Goal: Task Accomplishment & Management: Complete application form

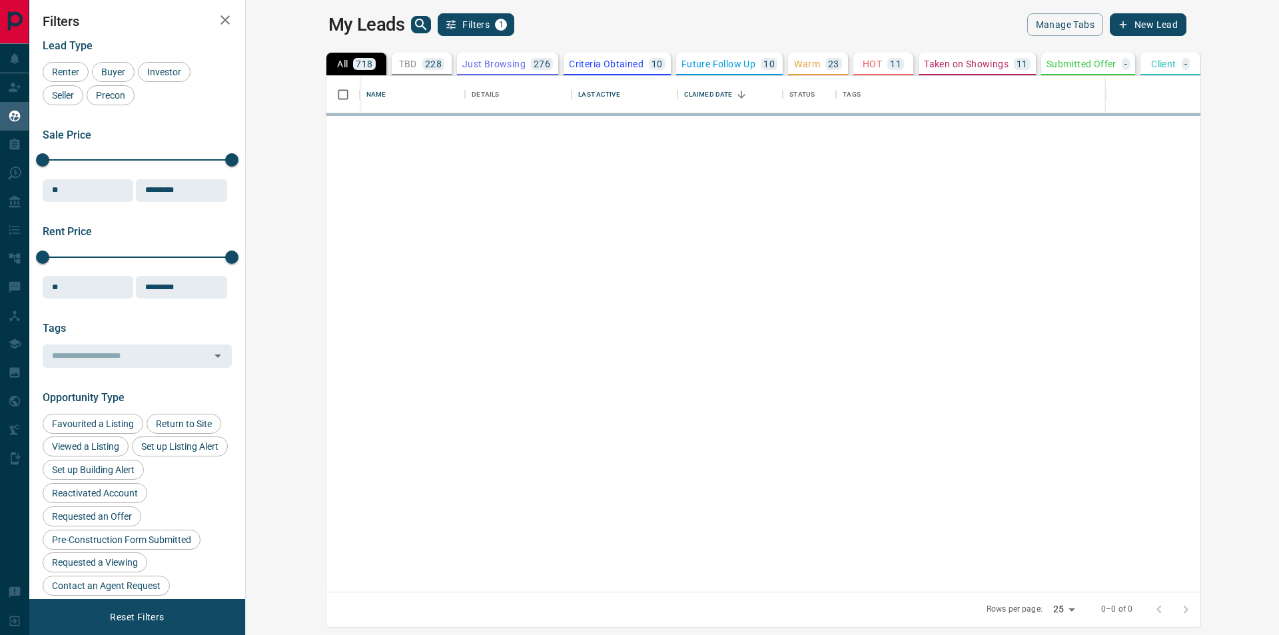
scroll to position [506, 1017]
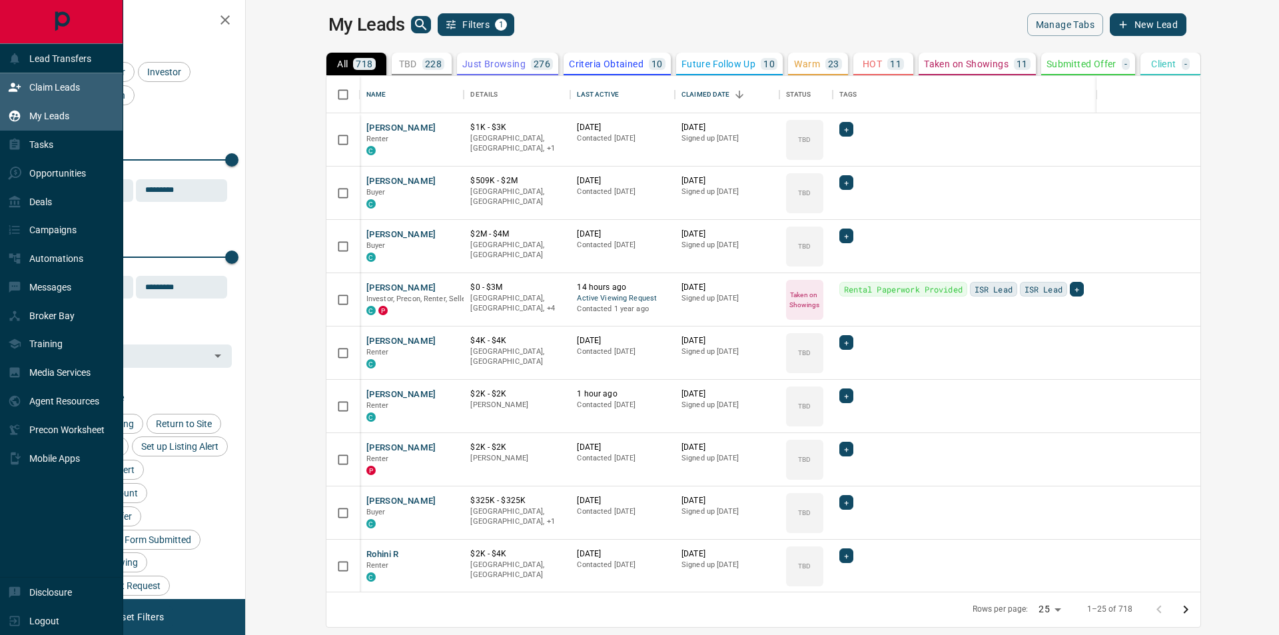
click at [13, 87] on icon at bounding box center [15, 87] width 12 height 9
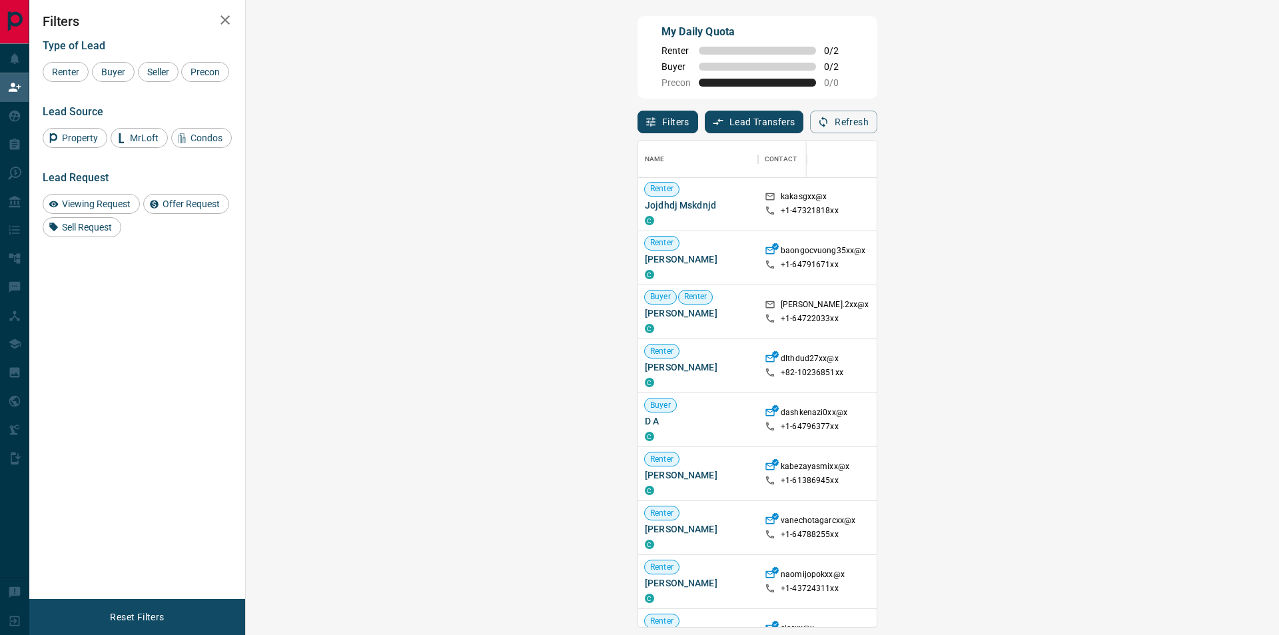
scroll to position [333, 0]
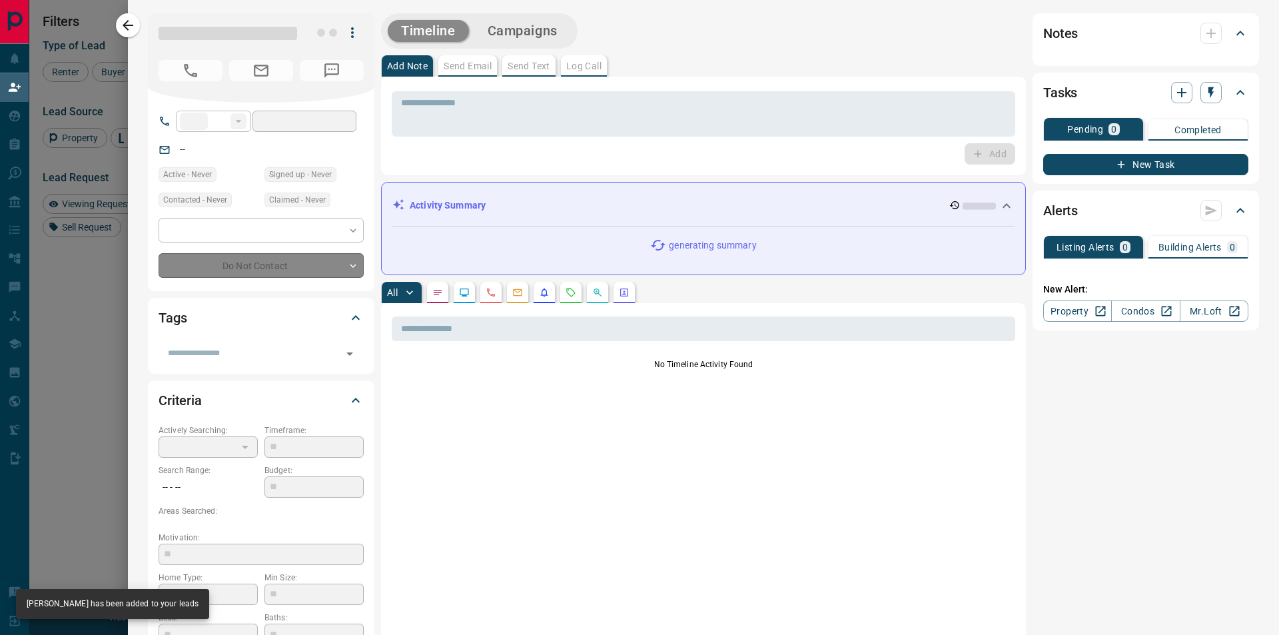
type input "**"
type input "**********"
type input "**"
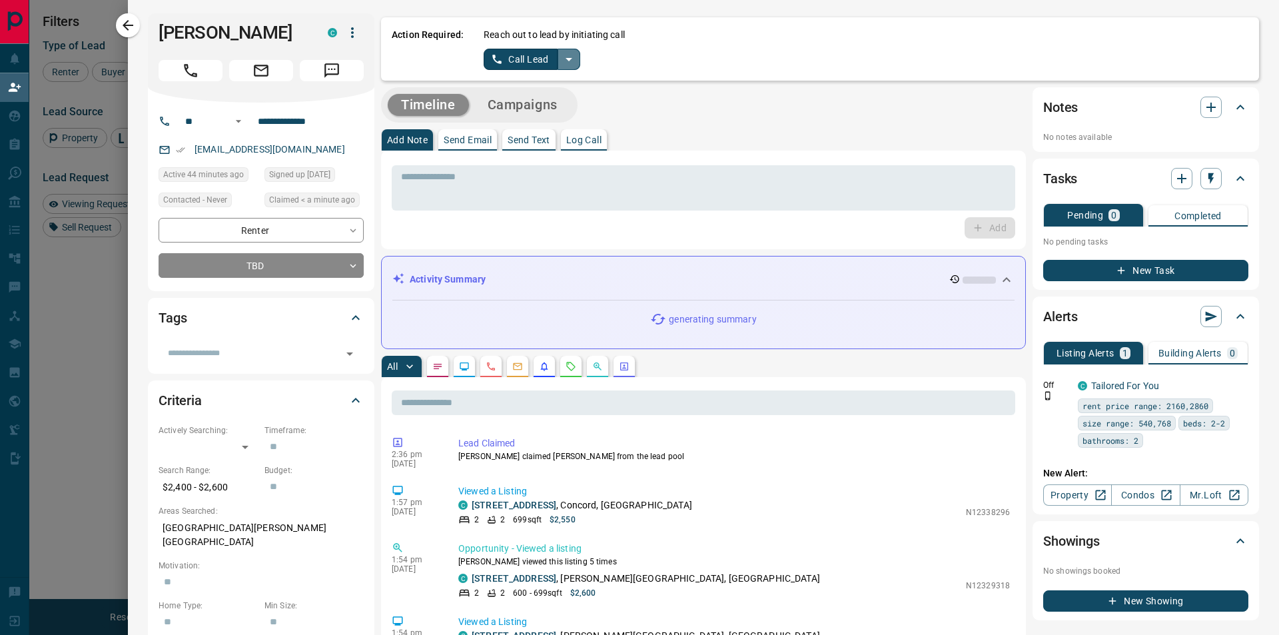
click at [568, 57] on icon "split button" at bounding box center [569, 59] width 16 height 16
click at [537, 104] on li "Log Manual Call" at bounding box center [531, 105] width 81 height 20
click at [528, 65] on button "Log Manual Call" at bounding box center [528, 59] width 88 height 21
click at [526, 59] on button "No" at bounding box center [521, 59] width 23 height 21
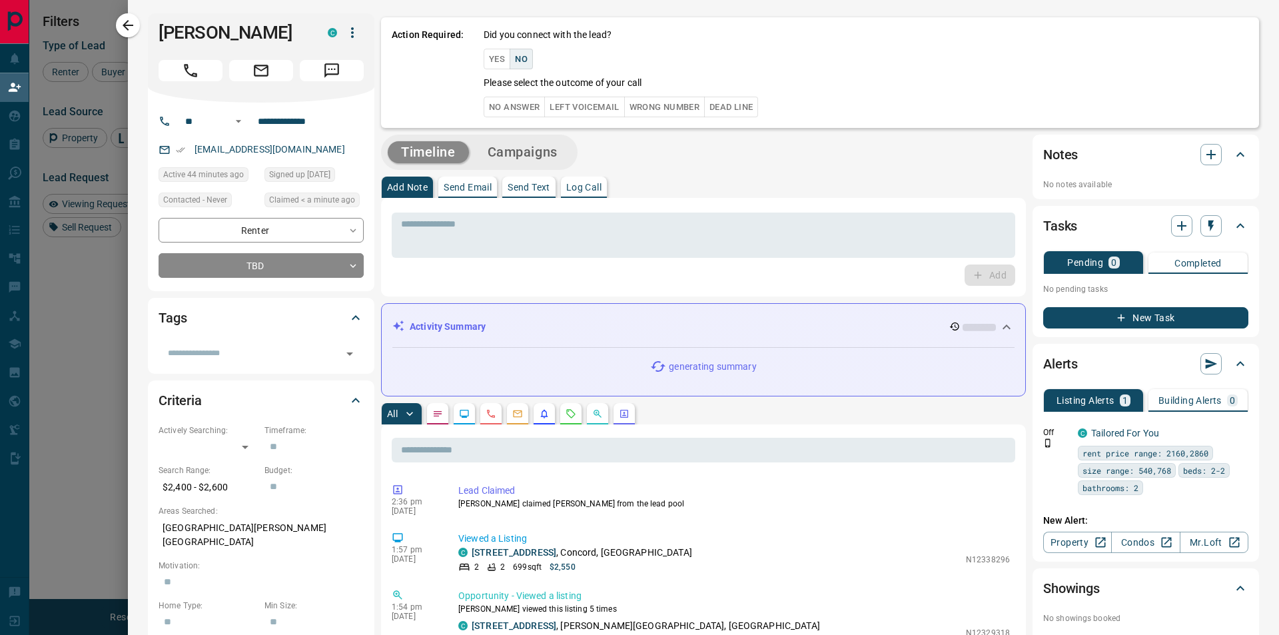
click at [516, 100] on button "No Answer" at bounding box center [514, 107] width 61 height 21
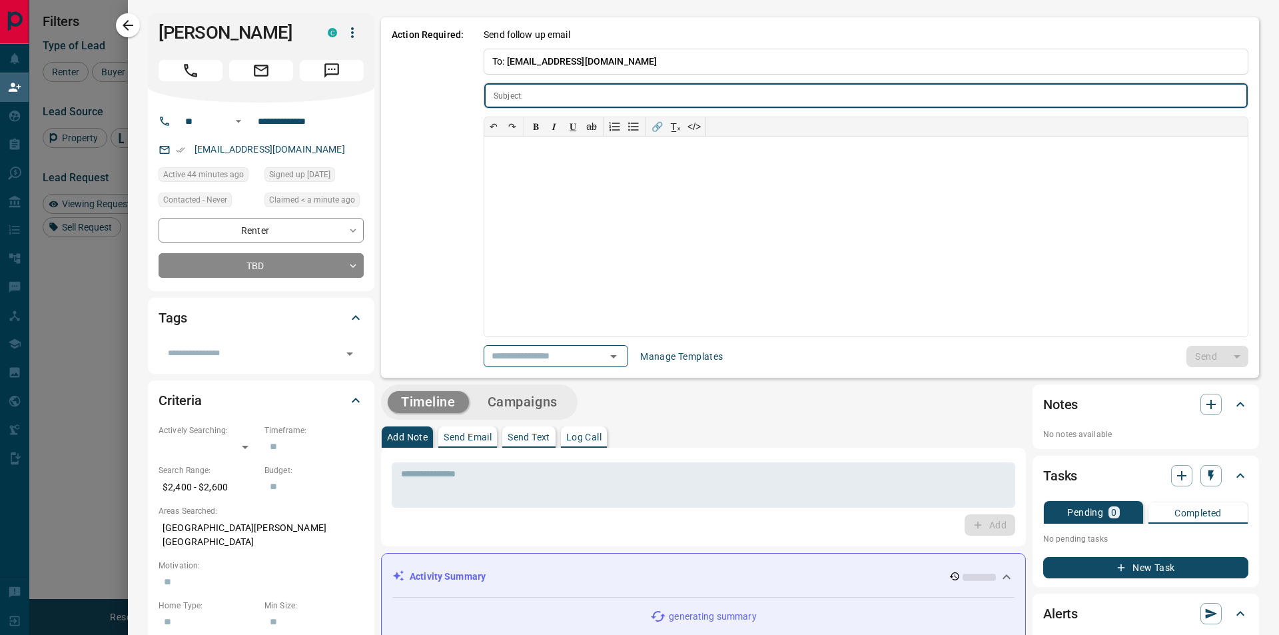
type input "**********"
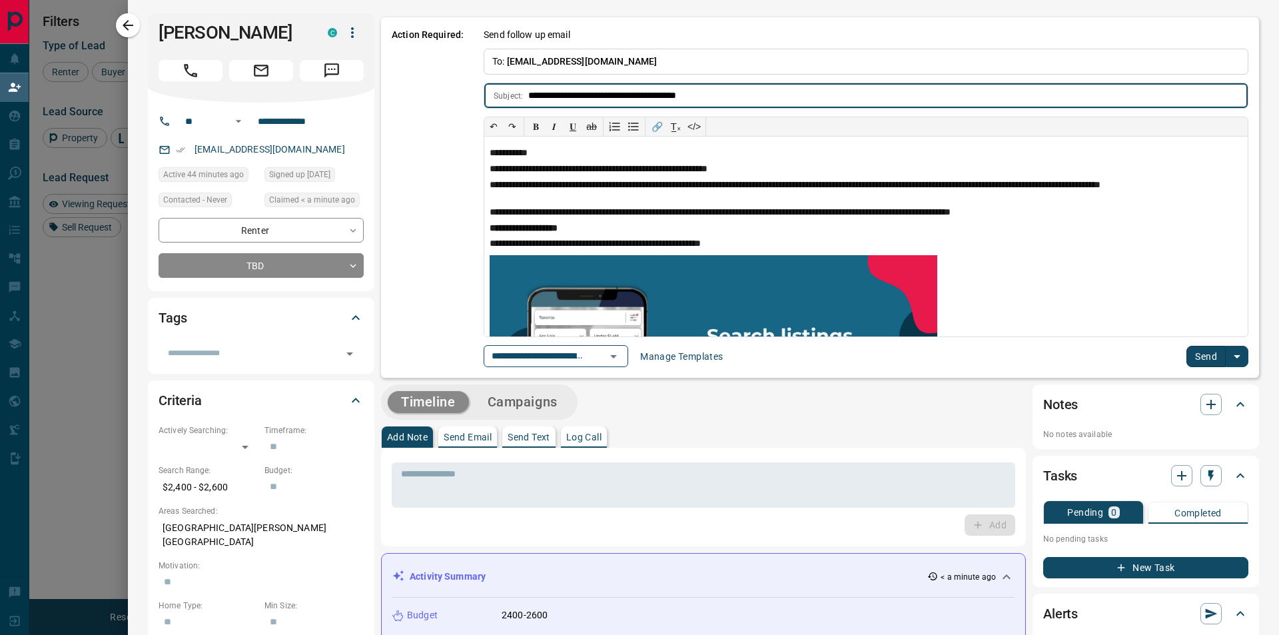
click at [1186, 354] on button "Send" at bounding box center [1205, 356] width 39 height 21
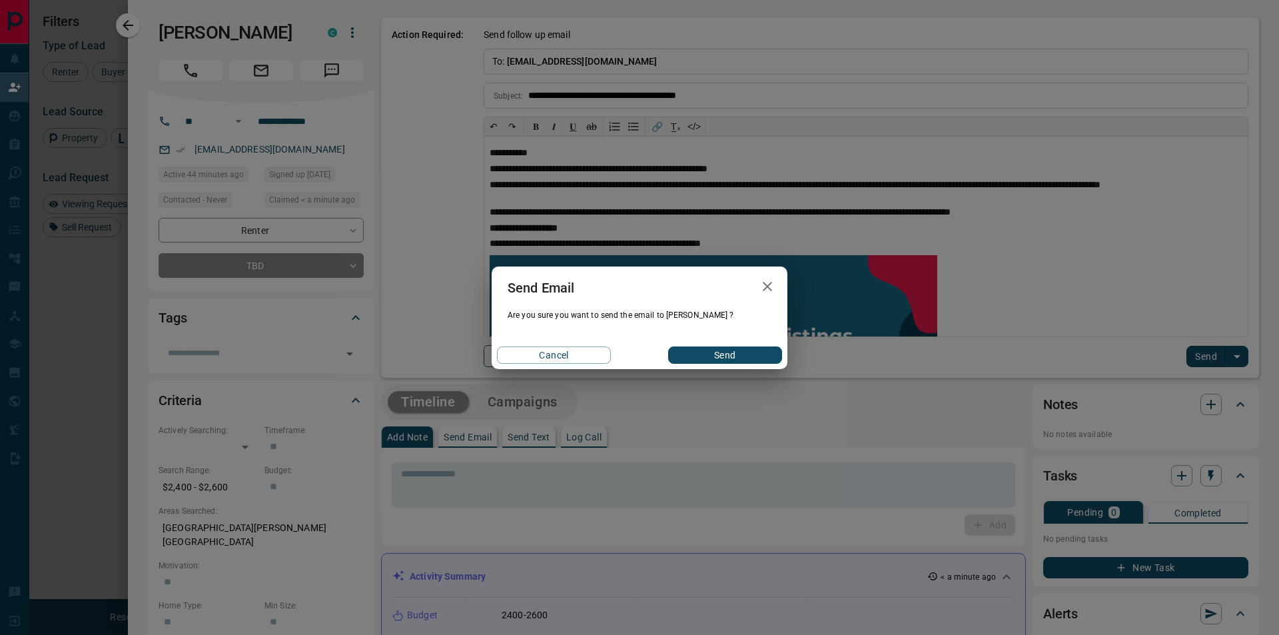
click at [737, 351] on button "Send" at bounding box center [725, 354] width 114 height 17
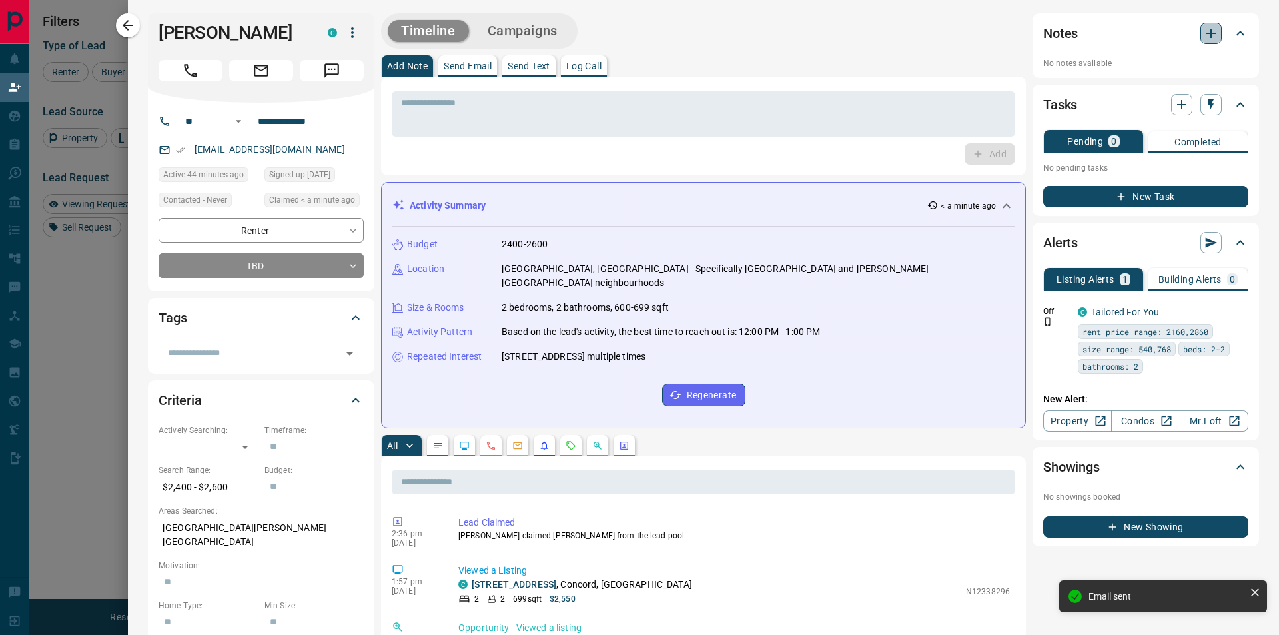
click at [1203, 37] on icon "button" at bounding box center [1211, 33] width 16 height 16
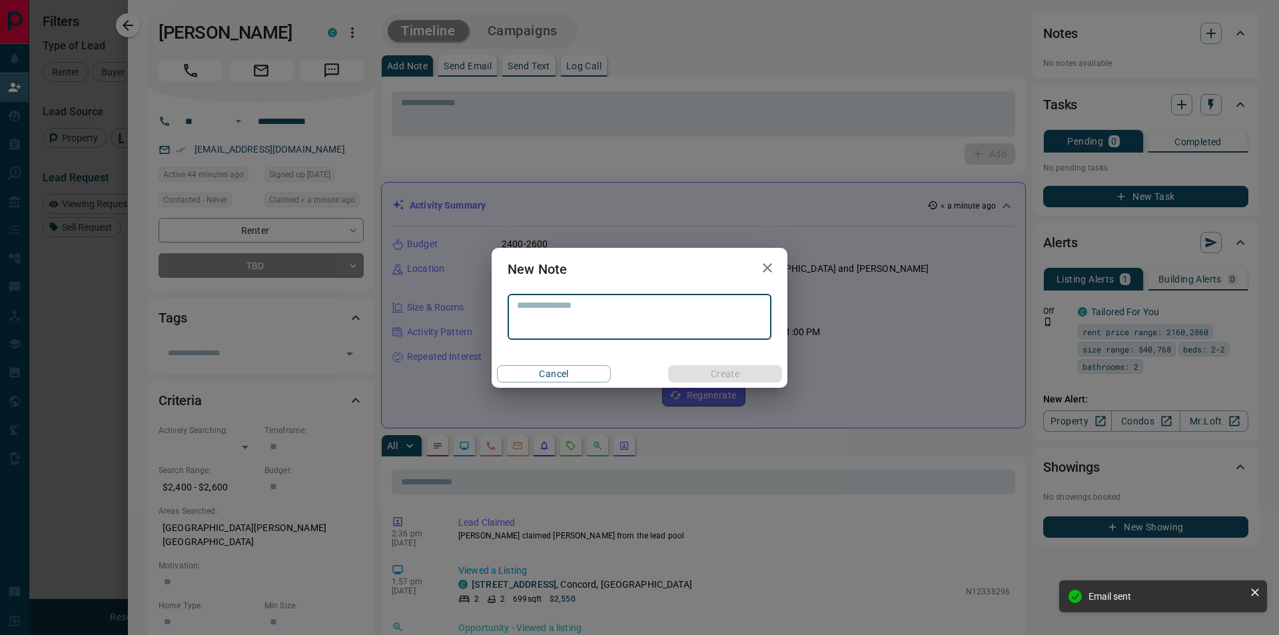
click at [775, 268] on button "button" at bounding box center [767, 267] width 27 height 27
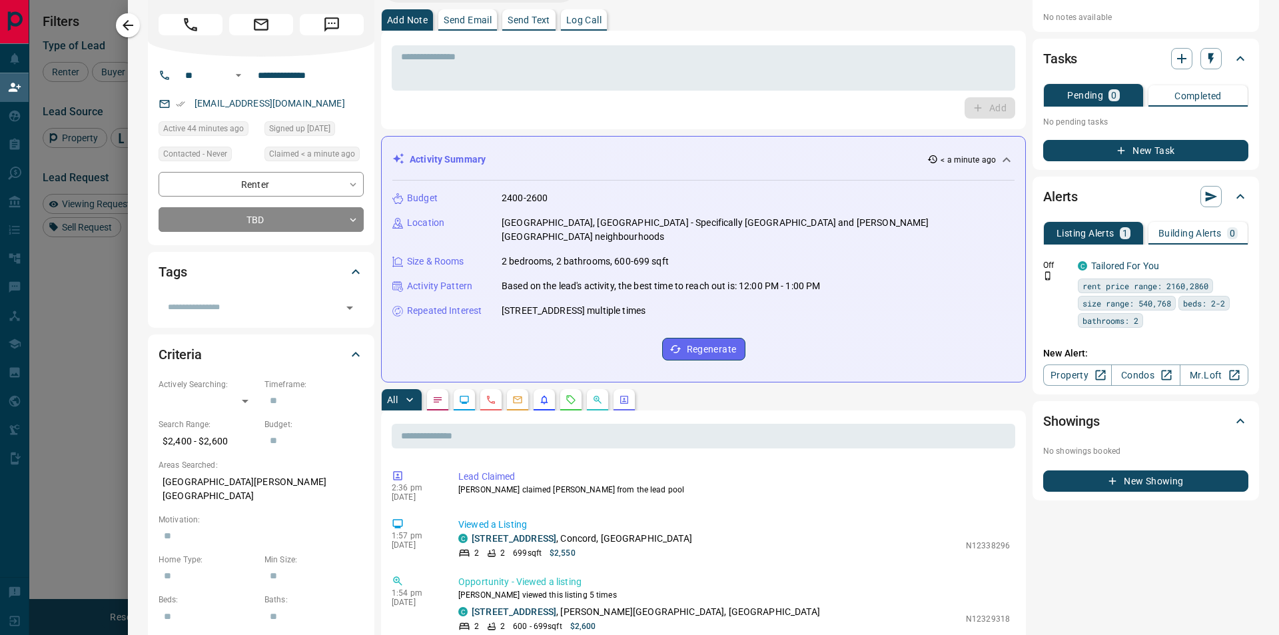
scroll to position [0, 0]
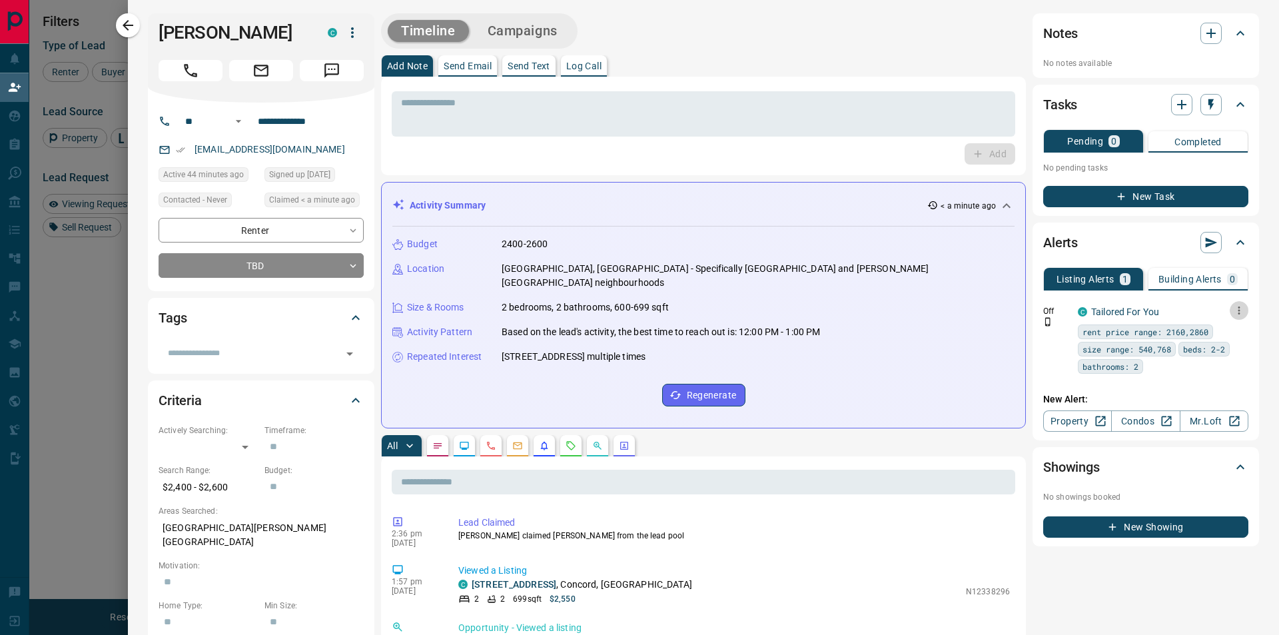
click at [1233, 310] on icon "button" at bounding box center [1239, 310] width 12 height 12
click at [1211, 357] on link "Edit" at bounding box center [1204, 356] width 29 height 13
click at [1202, 31] on div at bounding box center [639, 317] width 1279 height 635
click at [1204, 32] on icon "button" at bounding box center [1211, 33] width 16 height 16
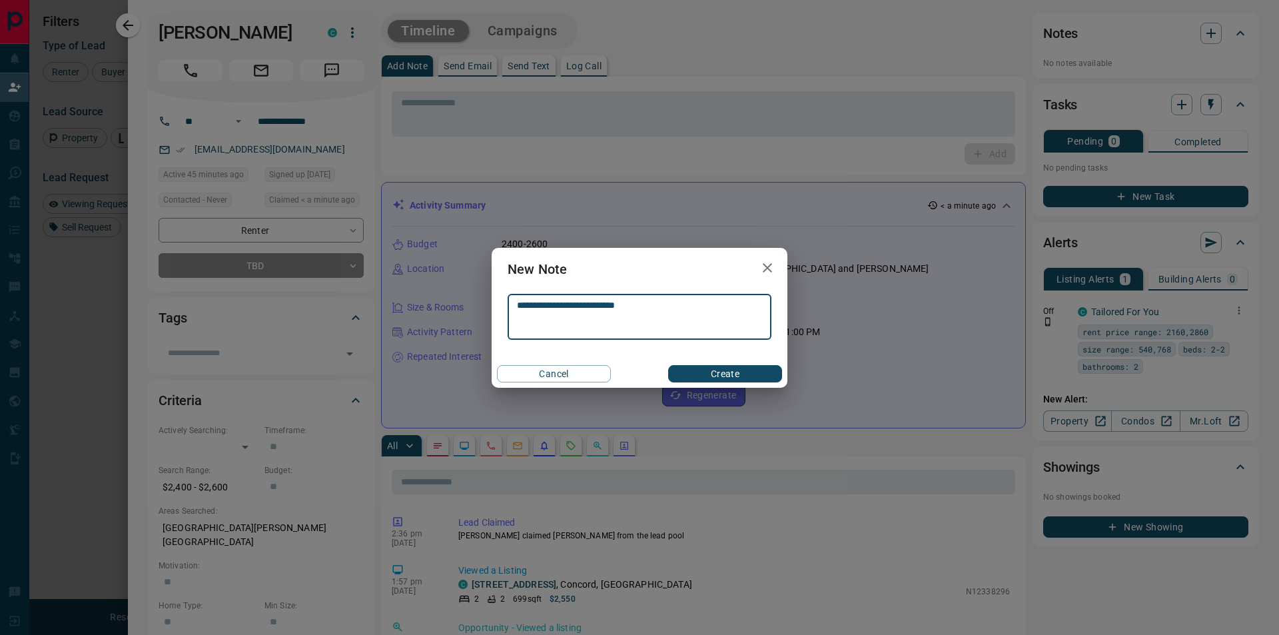
type textarea "**********"
click at [747, 370] on button "Create" at bounding box center [725, 373] width 114 height 17
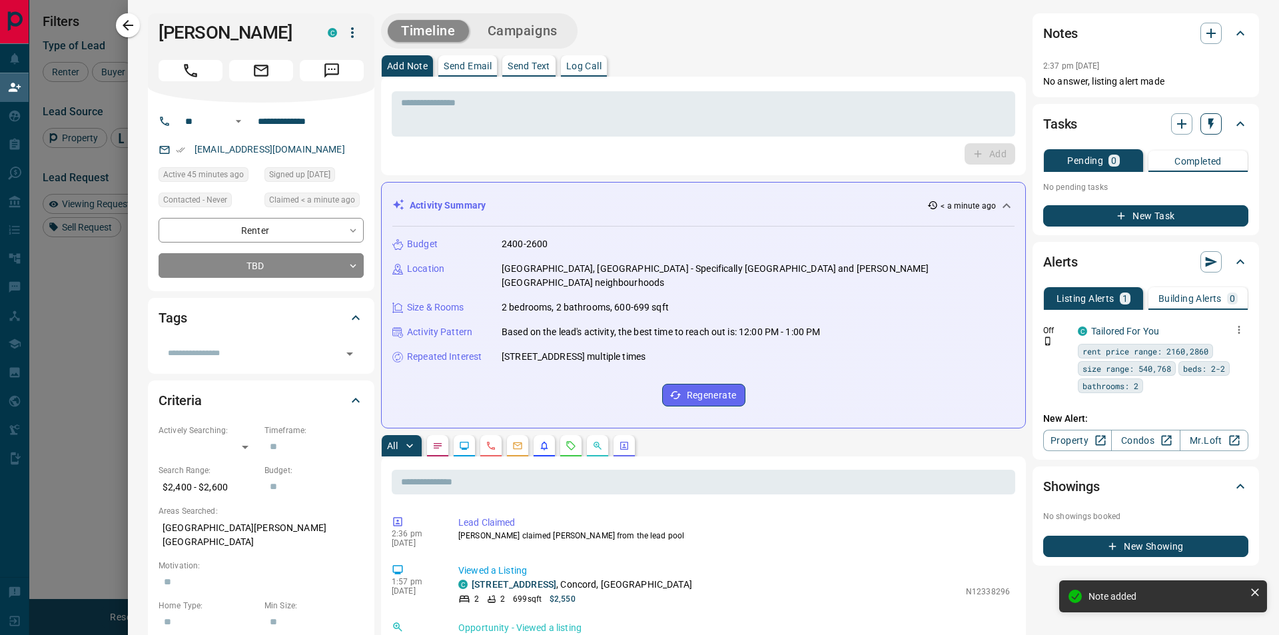
click at [1208, 124] on icon "button" at bounding box center [1210, 124] width 5 height 11
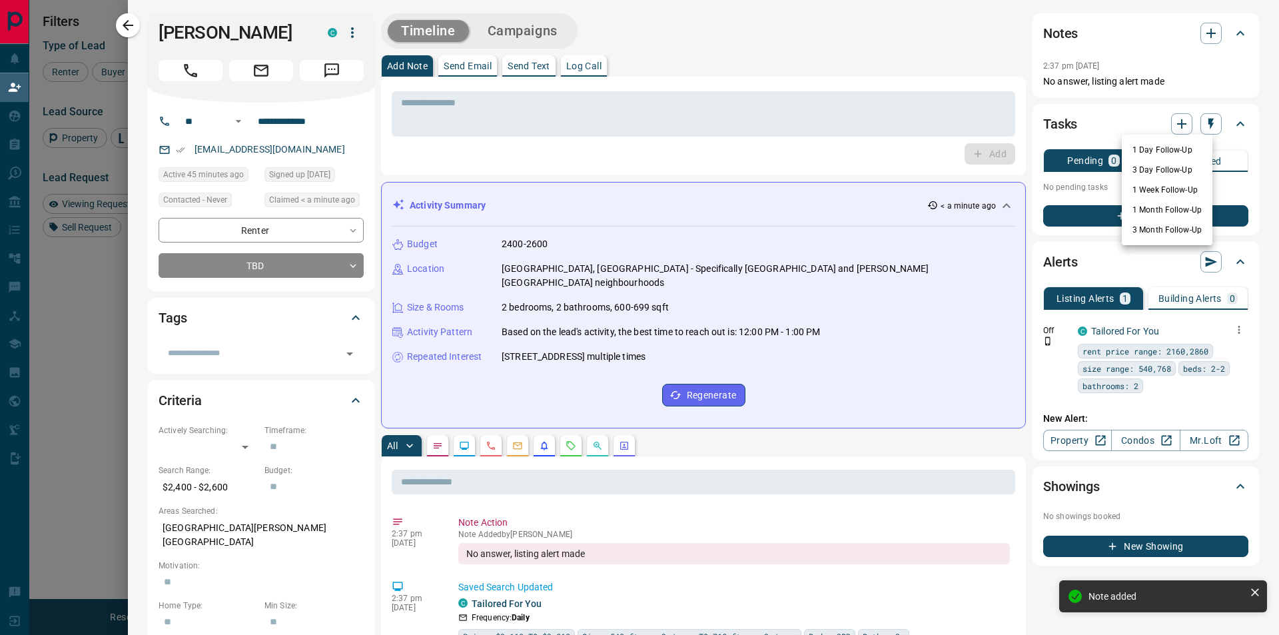
click at [1162, 193] on li "1 Week Follow-Up" at bounding box center [1167, 190] width 91 height 20
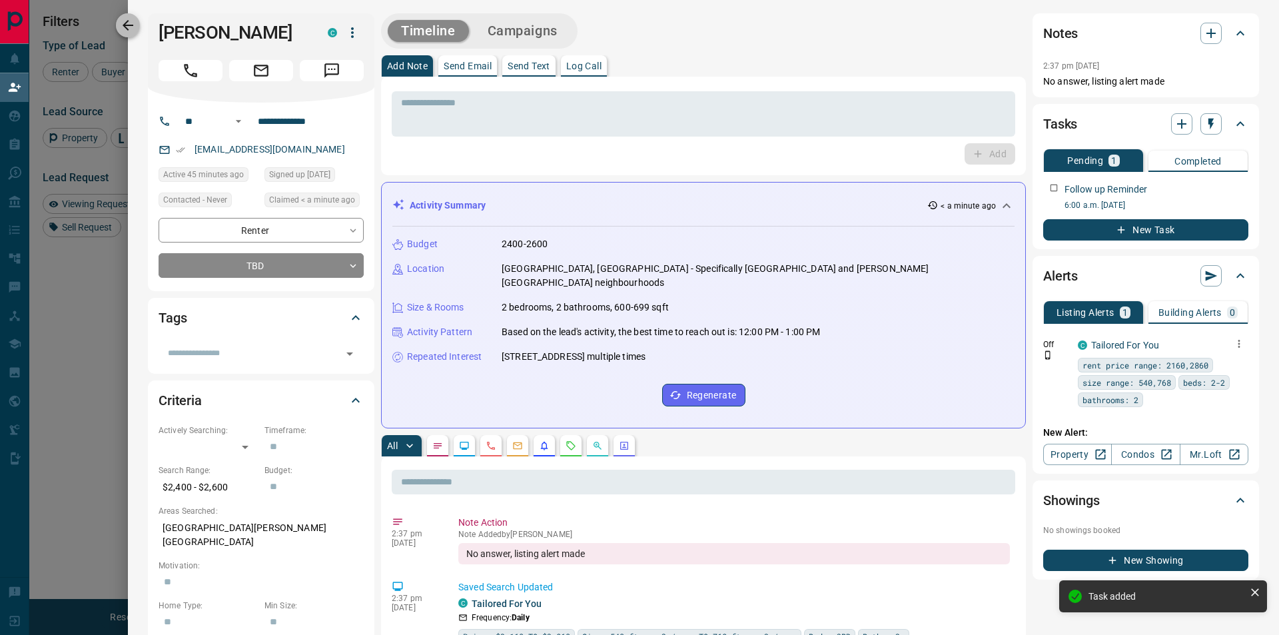
click at [124, 21] on icon "button" at bounding box center [128, 25] width 16 height 16
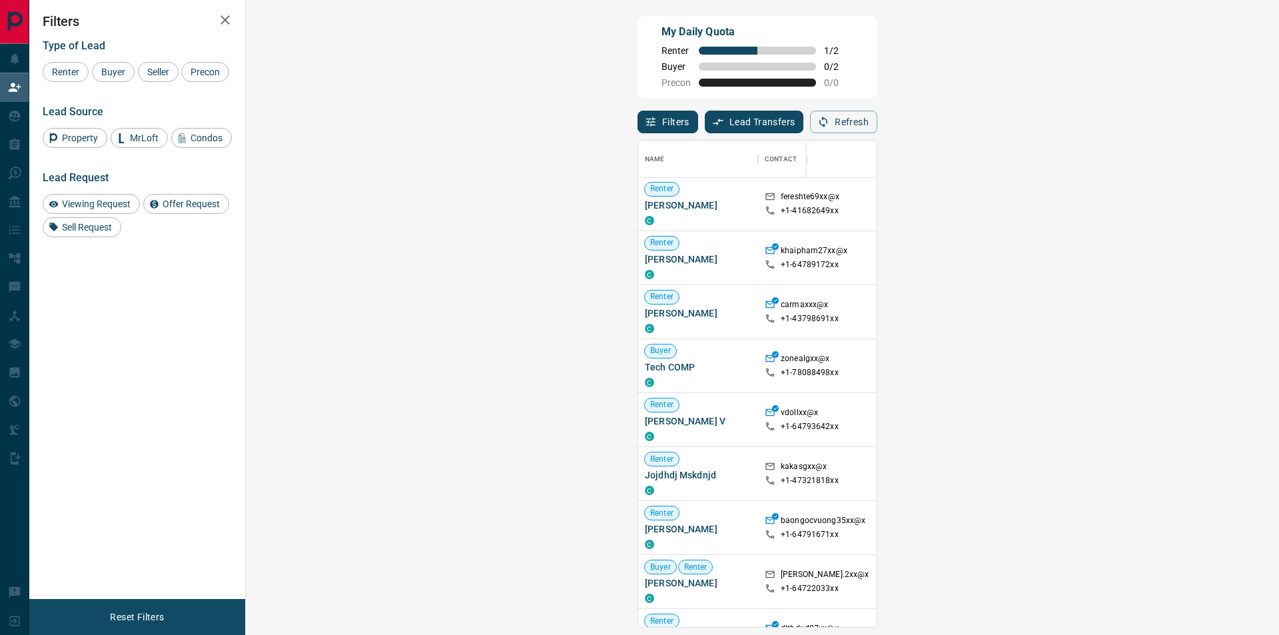
scroll to position [0, 0]
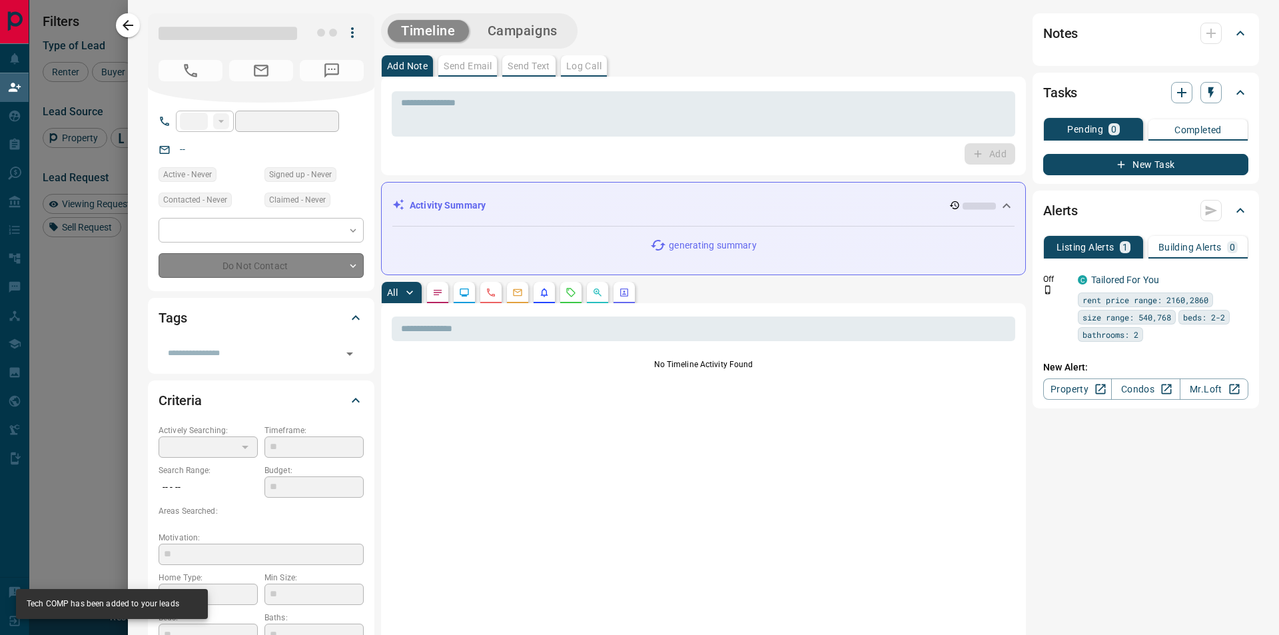
type input "**"
type input "**********"
type input "**"
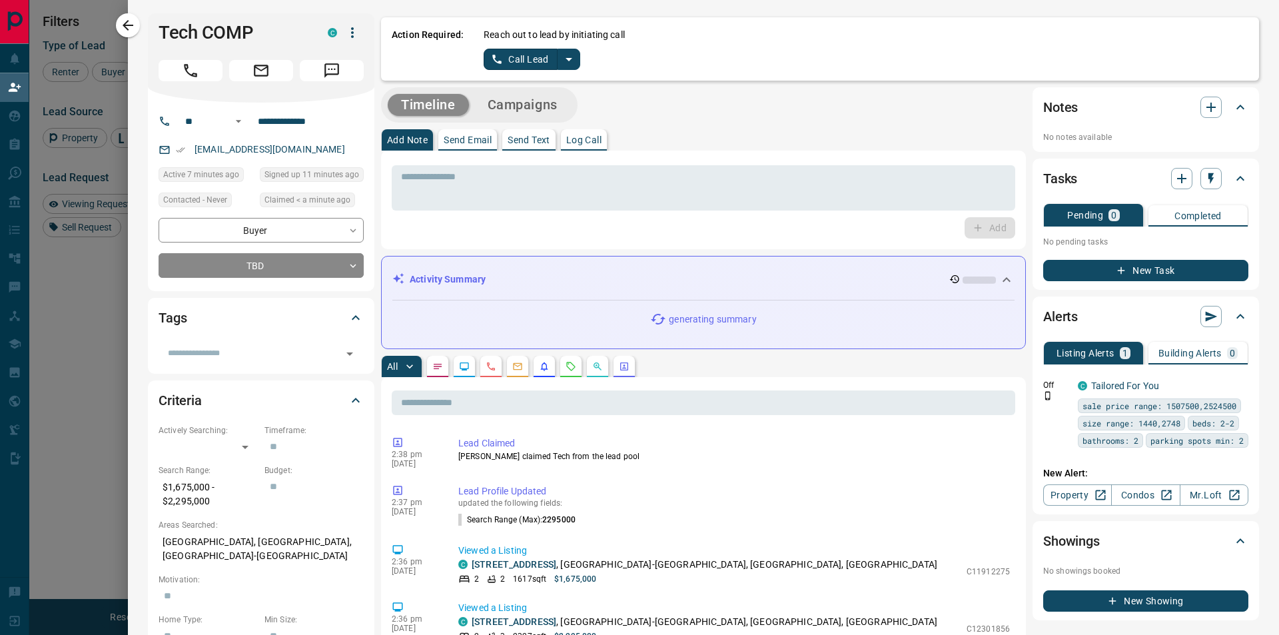
click at [576, 51] on icon "split button" at bounding box center [569, 59] width 16 height 16
click at [548, 105] on li "Log Manual Call" at bounding box center [531, 105] width 81 height 20
click at [545, 49] on button "Log Manual Call" at bounding box center [528, 59] width 88 height 21
click at [530, 58] on button "No" at bounding box center [521, 59] width 23 height 21
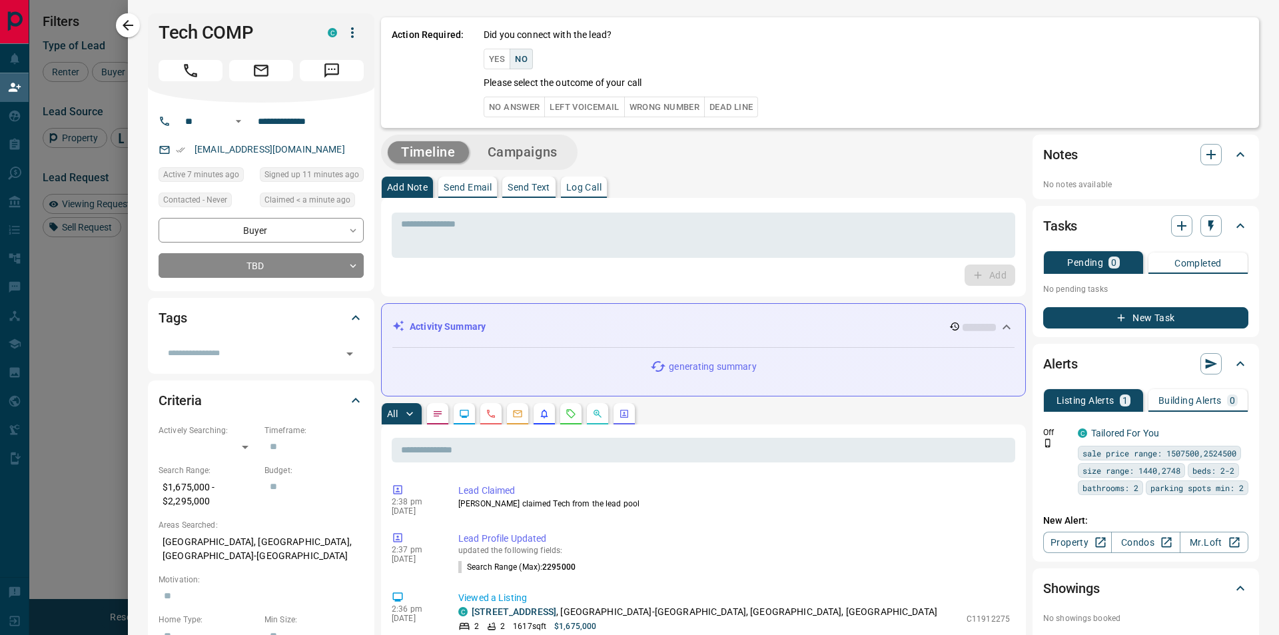
click at [521, 108] on button "No Answer" at bounding box center [514, 107] width 61 height 21
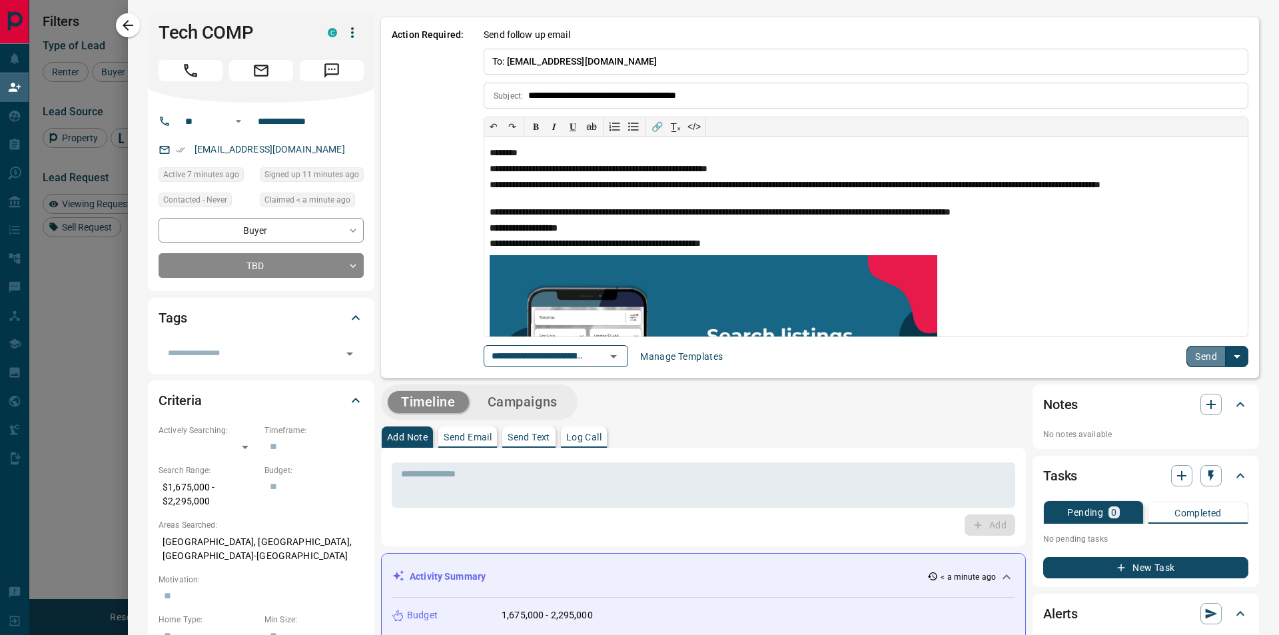
click at [1194, 359] on button "Send" at bounding box center [1205, 356] width 39 height 21
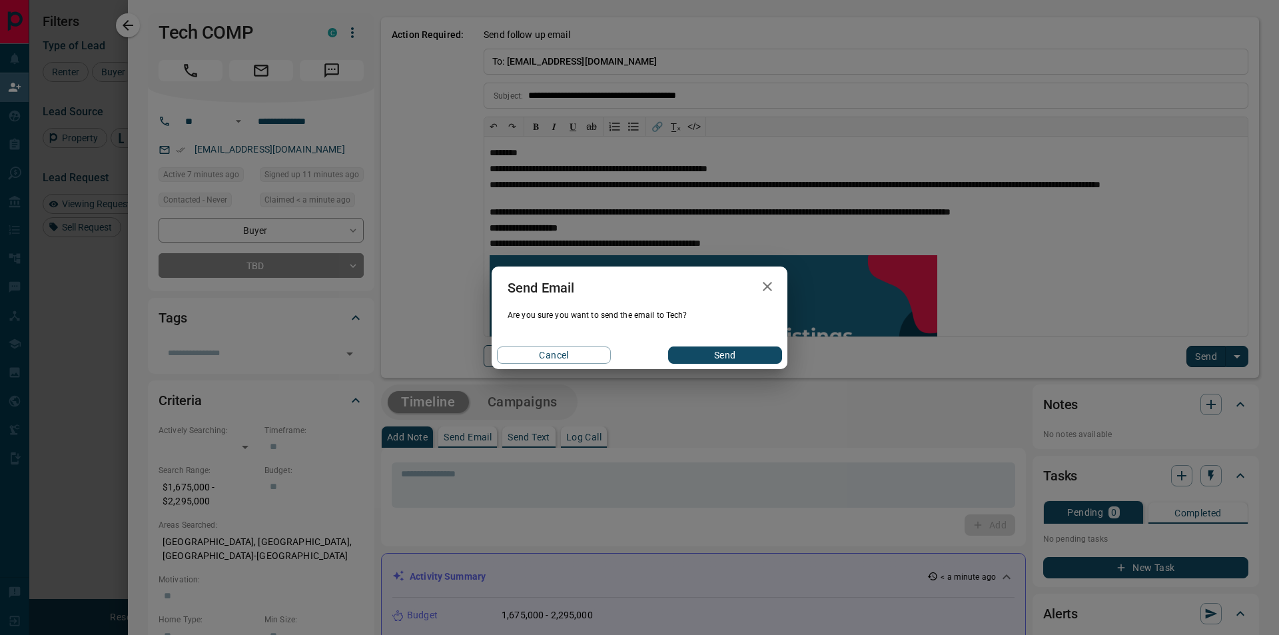
click at [716, 350] on button "Send" at bounding box center [725, 354] width 114 height 17
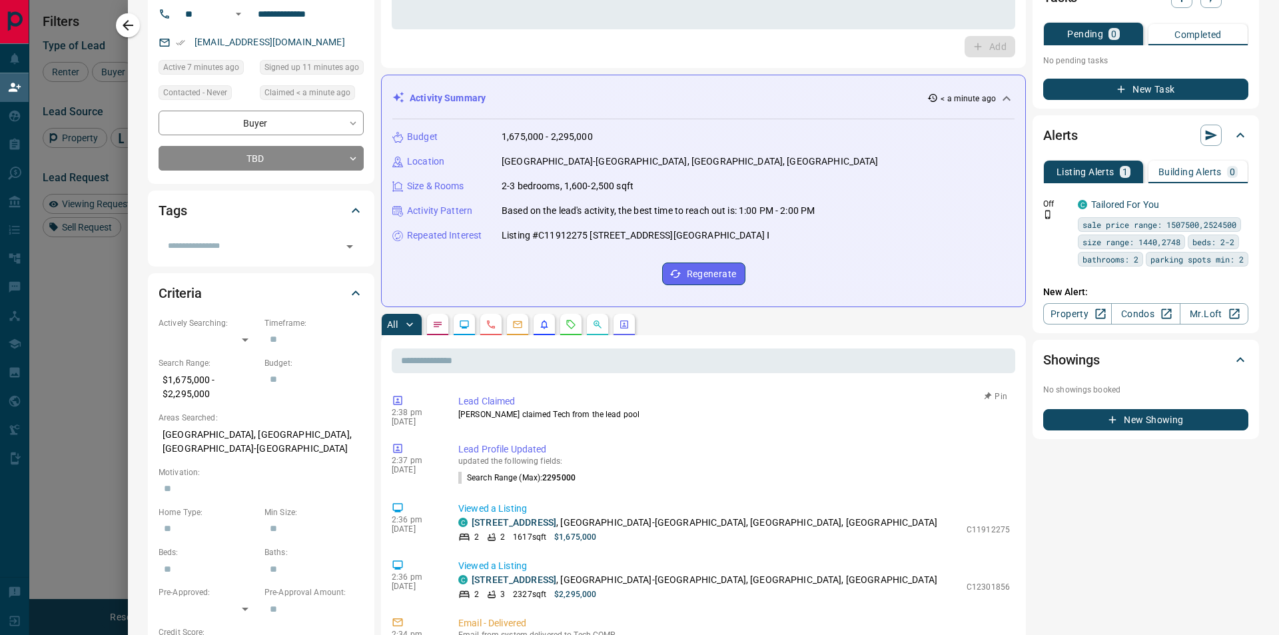
scroll to position [200, 0]
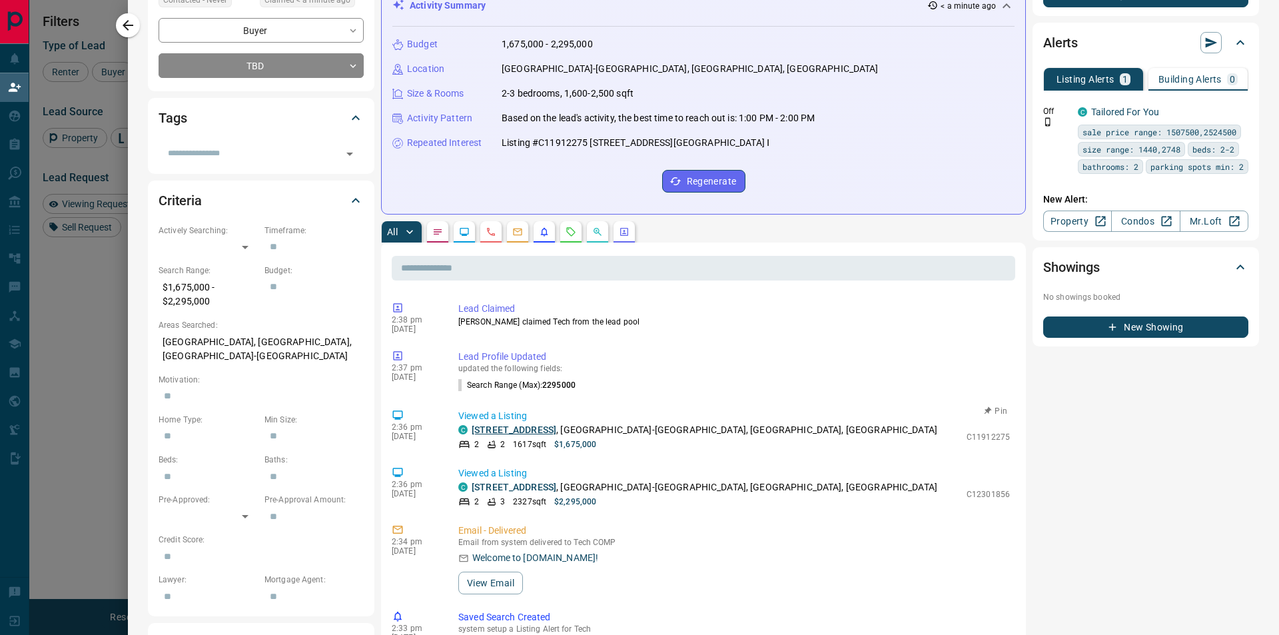
click at [520, 427] on link "[STREET_ADDRESS]" at bounding box center [514, 429] width 85 height 11
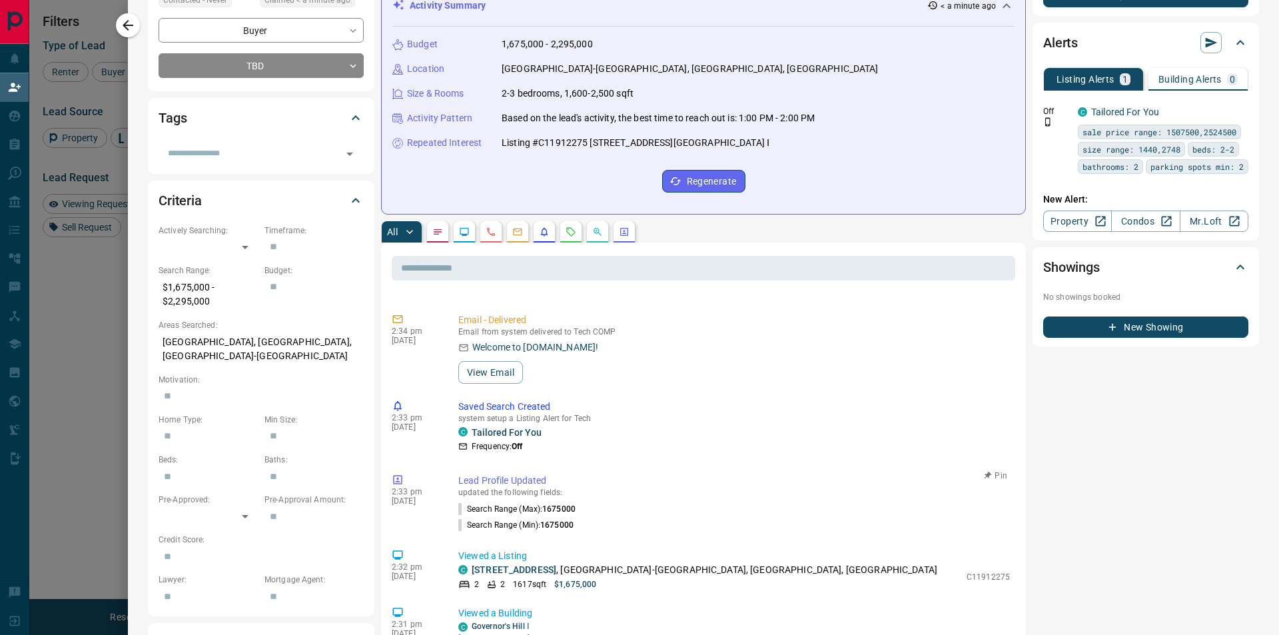
scroll to position [266, 0]
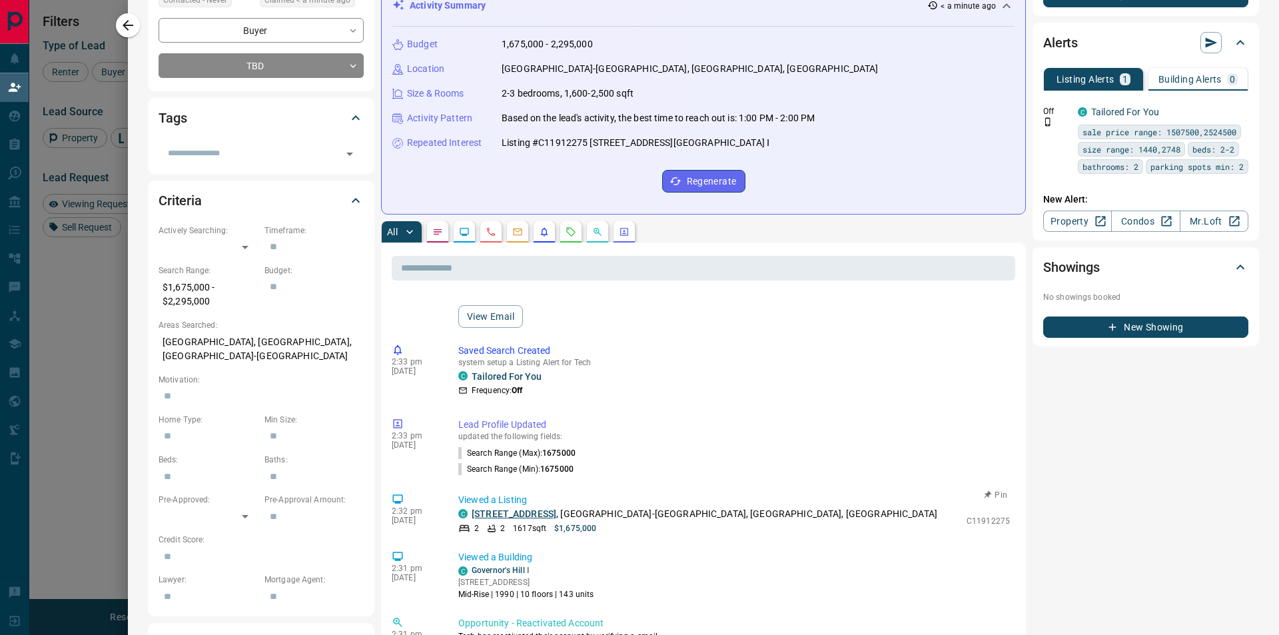
click at [545, 512] on link "[STREET_ADDRESS]" at bounding box center [514, 513] width 85 height 11
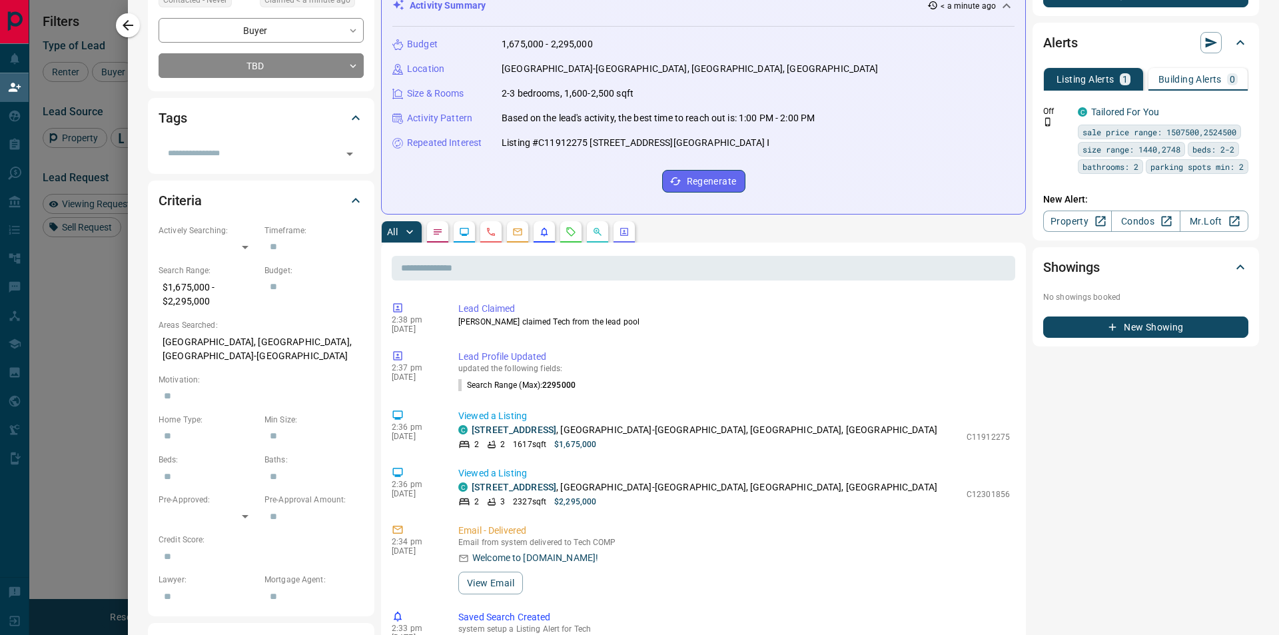
scroll to position [0, 0]
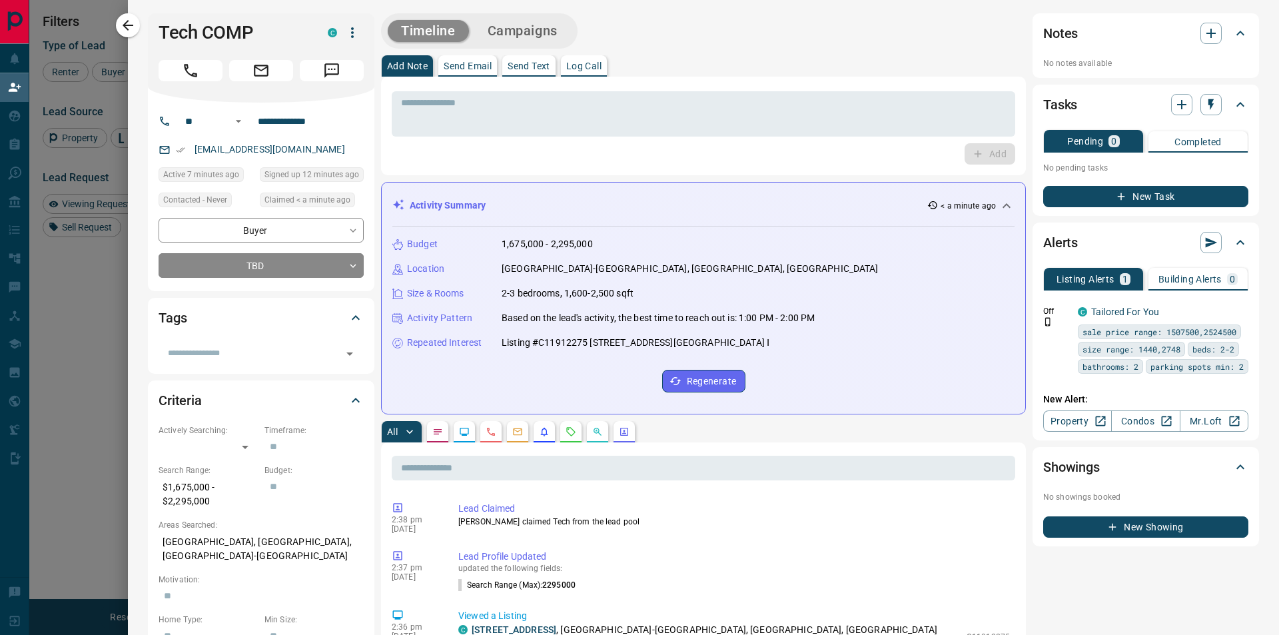
click at [1212, 38] on div "Notes" at bounding box center [1137, 33] width 189 height 21
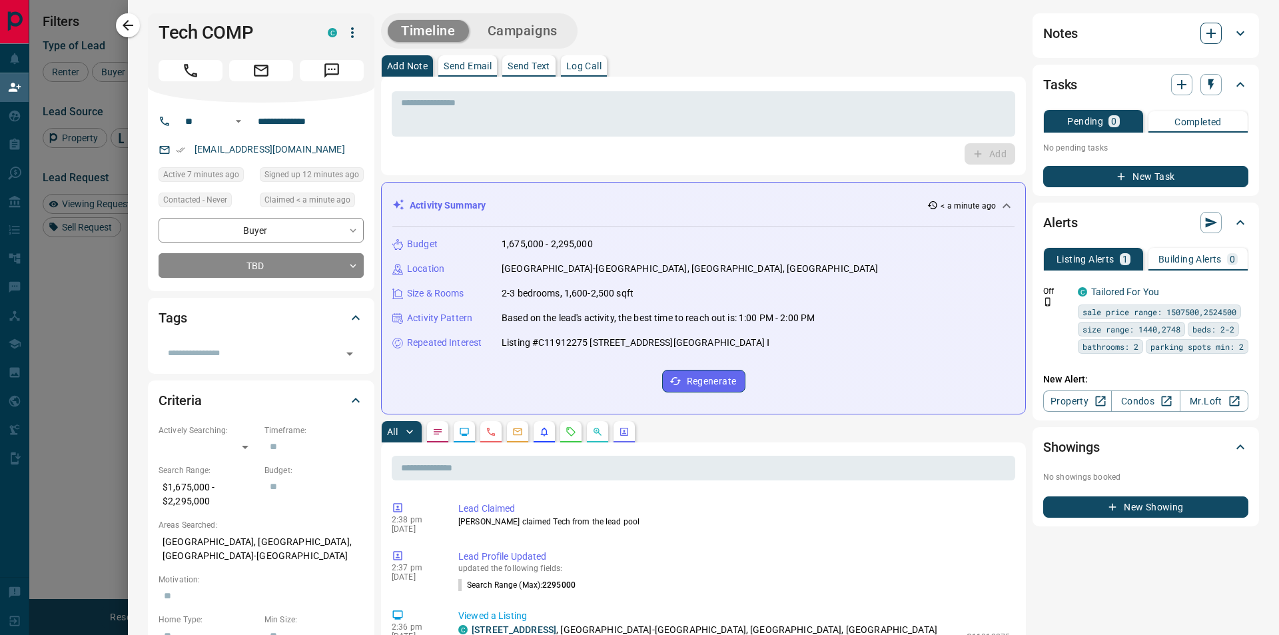
click at [1203, 39] on icon "button" at bounding box center [1211, 33] width 16 height 16
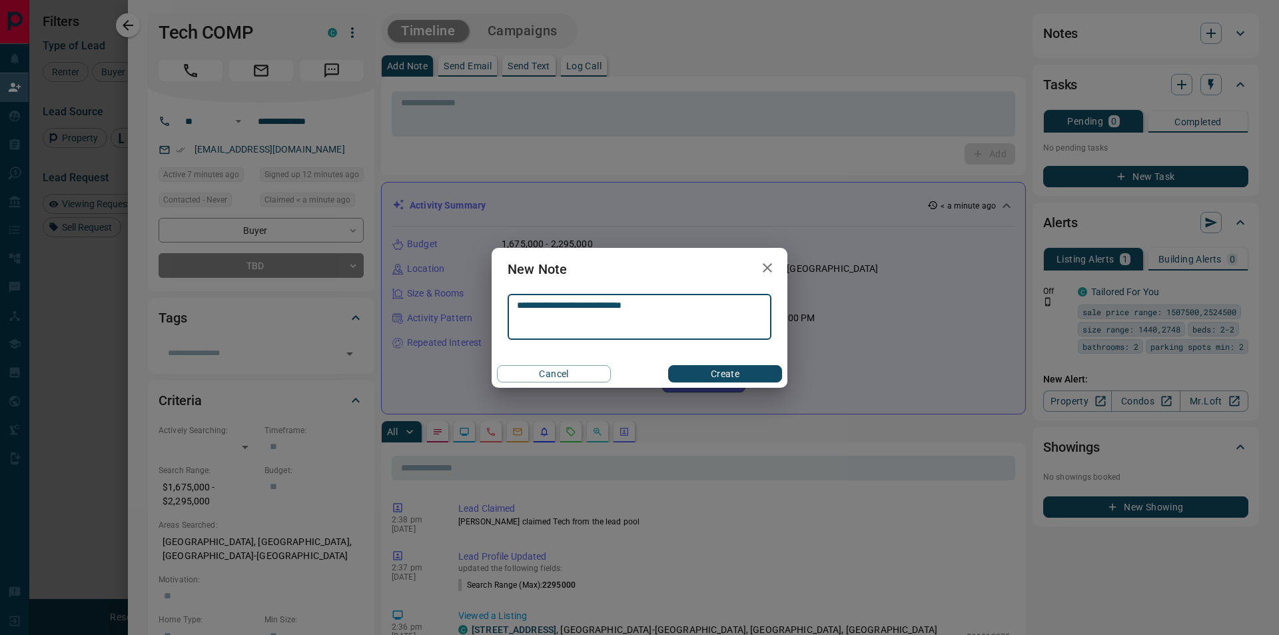
type textarea "**********"
click at [731, 374] on button "Create" at bounding box center [725, 373] width 114 height 17
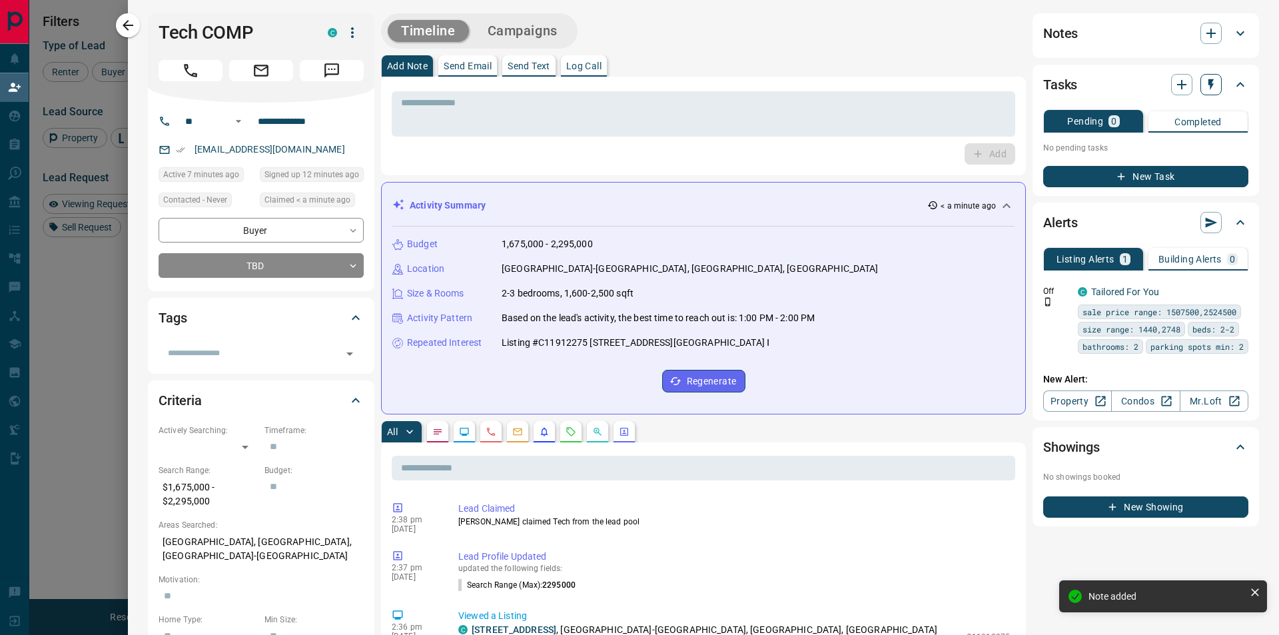
click at [1206, 89] on icon "button" at bounding box center [1210, 84] width 13 height 13
click at [1157, 165] on li "1 Month Follow-Up" at bounding box center [1167, 171] width 91 height 20
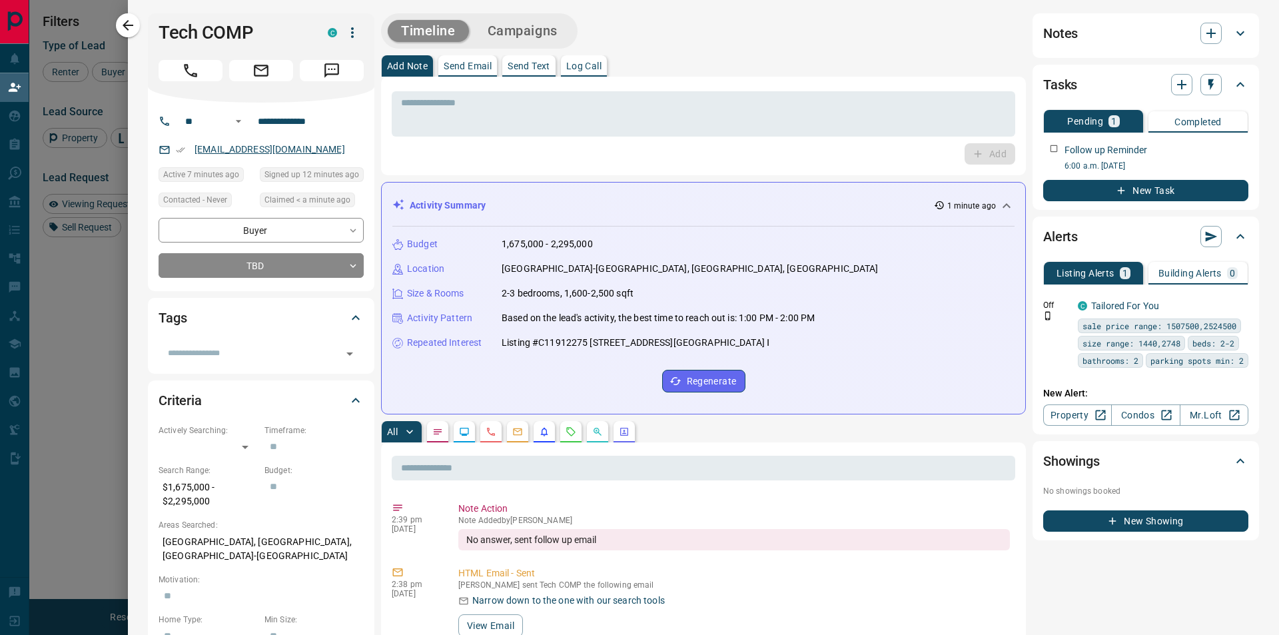
drag, startPoint x: 251, startPoint y: 143, endPoint x: 225, endPoint y: 147, distance: 26.4
click at [1234, 39] on icon at bounding box center [1240, 33] width 16 height 16
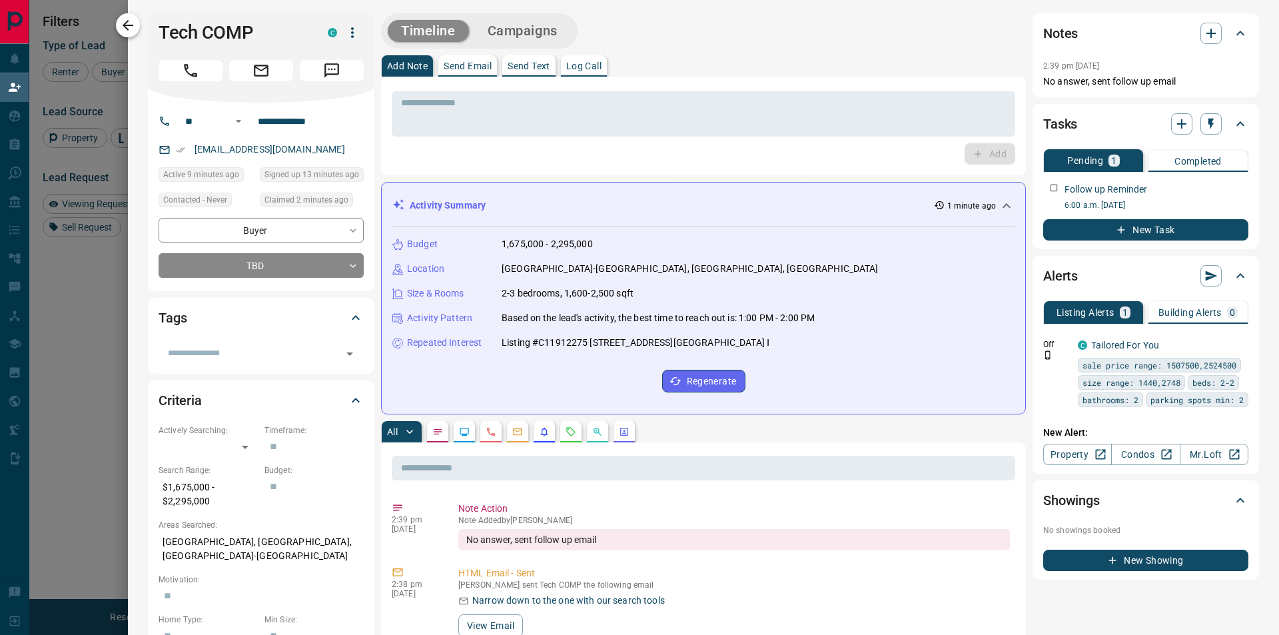
click at [122, 25] on icon "button" at bounding box center [128, 25] width 16 height 16
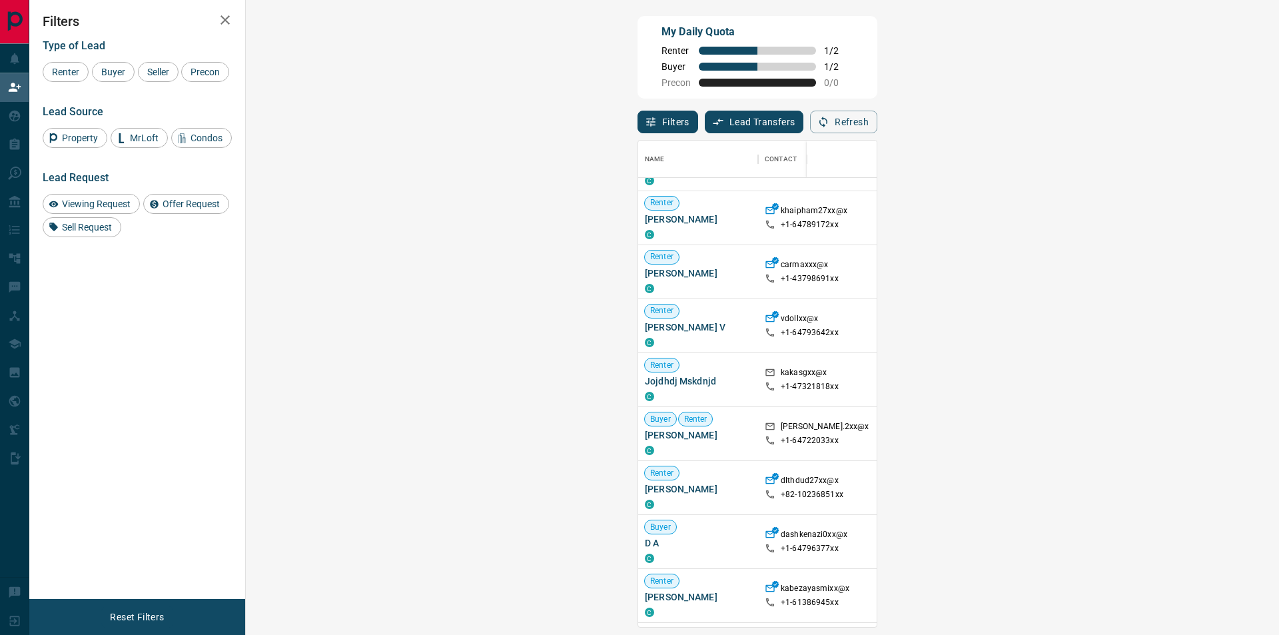
scroll to position [200, 0]
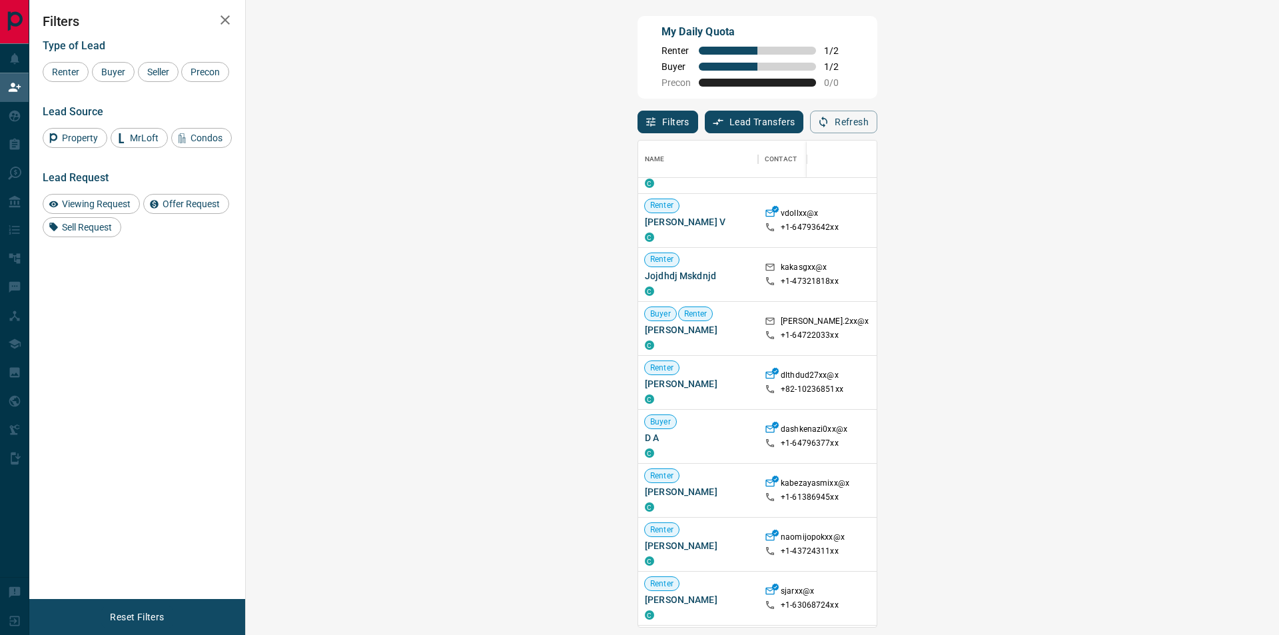
click at [1138, 444] on div at bounding box center [1193, 436] width 110 height 53
click at [158, 442] on div "Filters Type of Lead Renter Buyer Seller Precon Lead Source Property MrLoft Con…" at bounding box center [137, 299] width 216 height 599
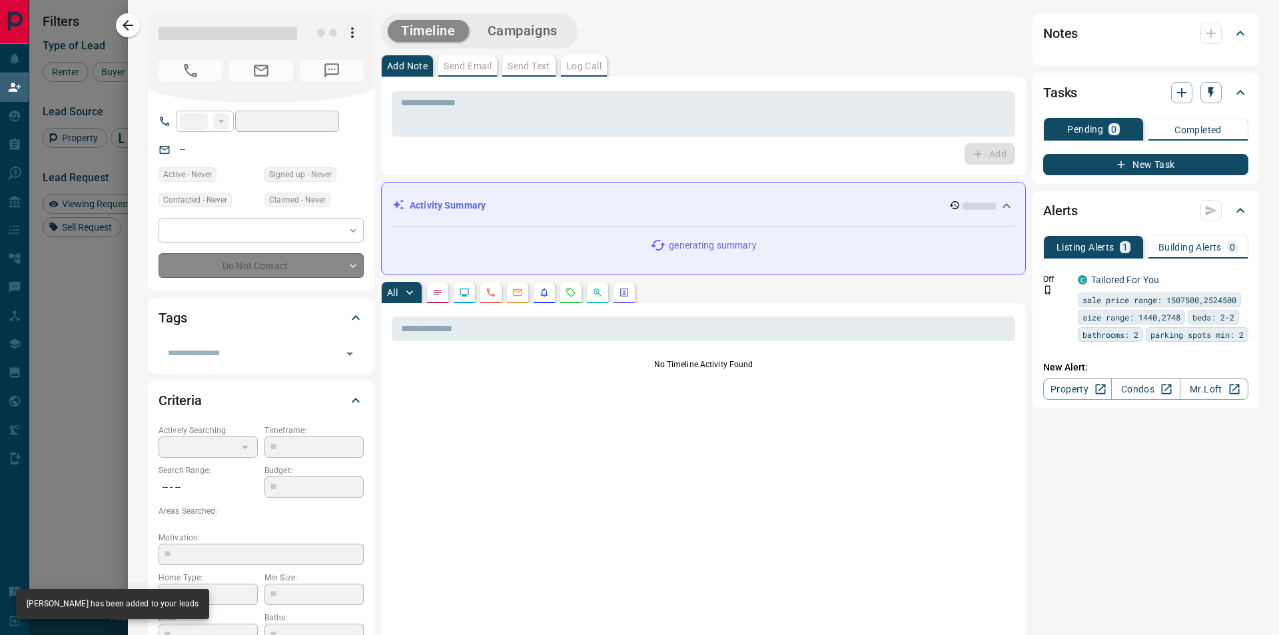
type input "**"
type input "**********"
type input "**"
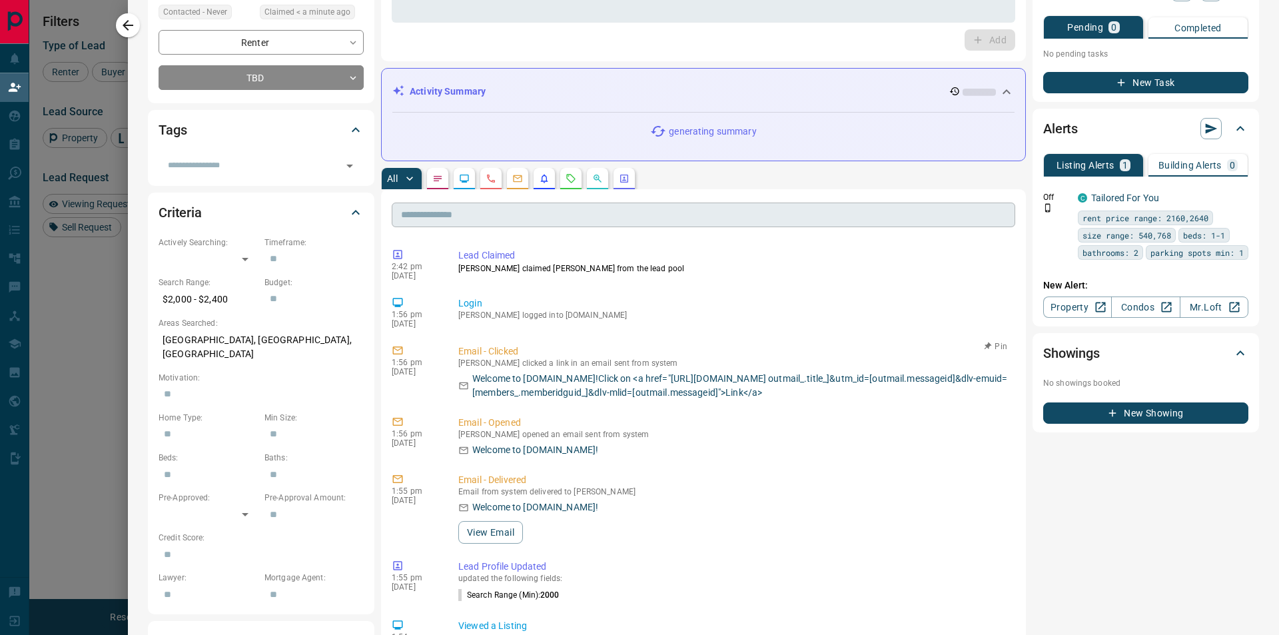
scroll to position [0, 0]
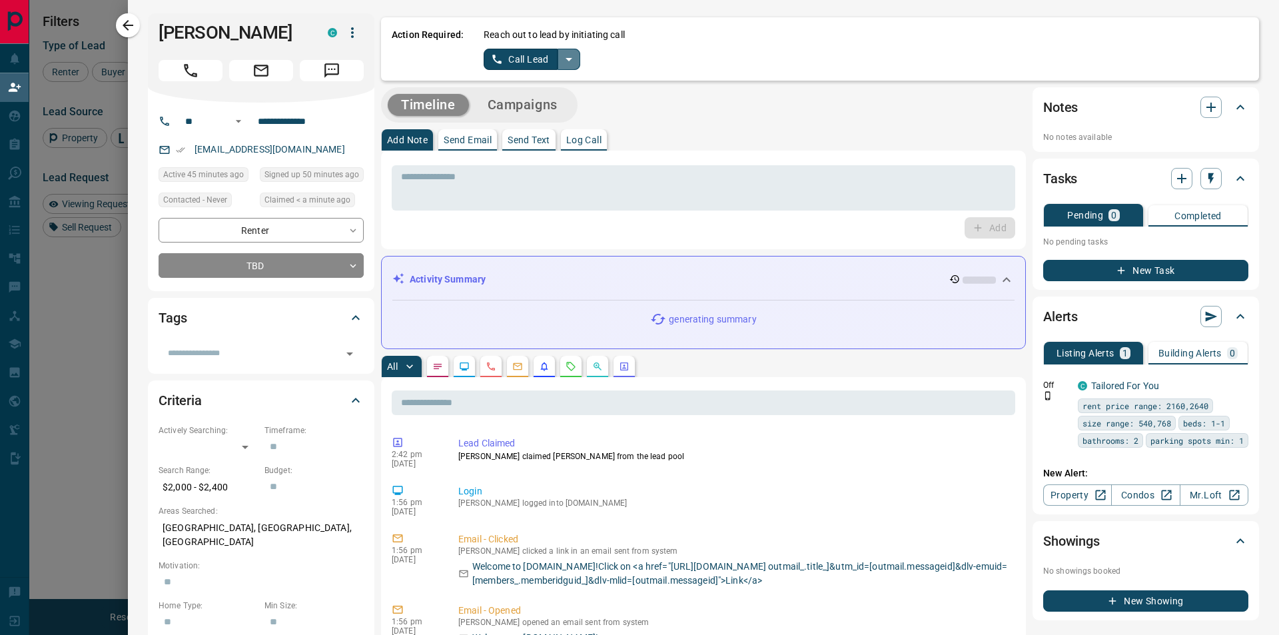
click at [574, 54] on icon "split button" at bounding box center [569, 59] width 16 height 16
click at [522, 110] on li "Log Manual Call" at bounding box center [531, 105] width 81 height 20
click at [520, 55] on button "Log Manual Call" at bounding box center [528, 59] width 88 height 21
click at [523, 57] on button "No" at bounding box center [521, 59] width 23 height 21
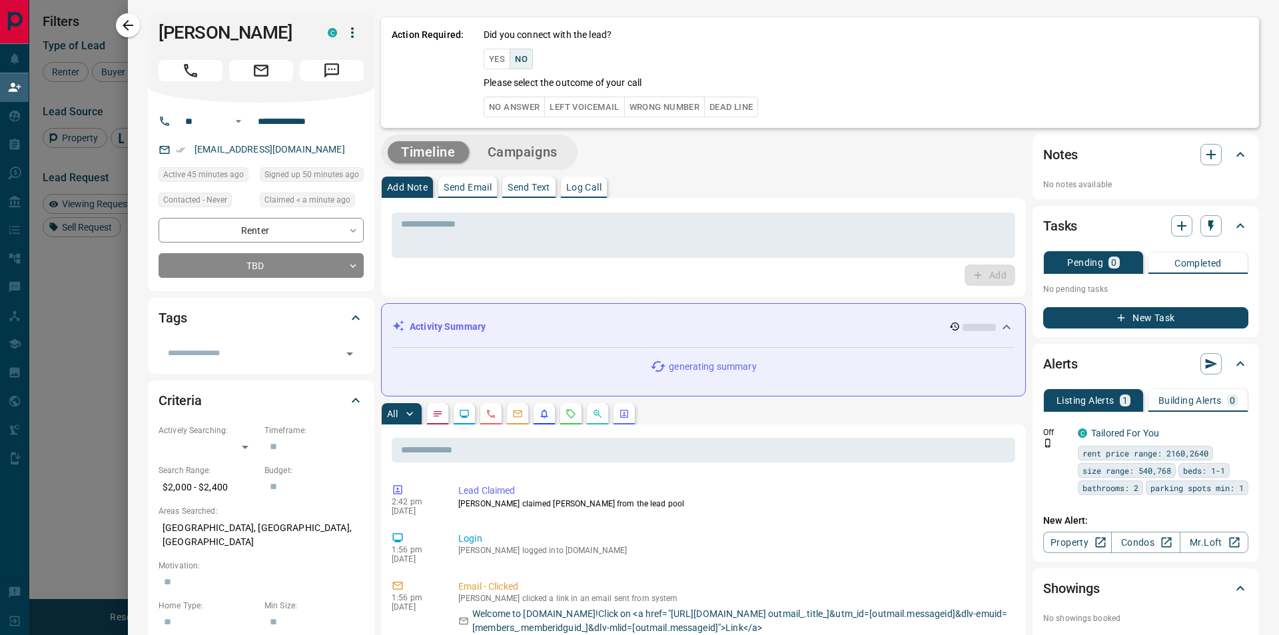
click at [528, 101] on button "No Answer" at bounding box center [514, 107] width 61 height 21
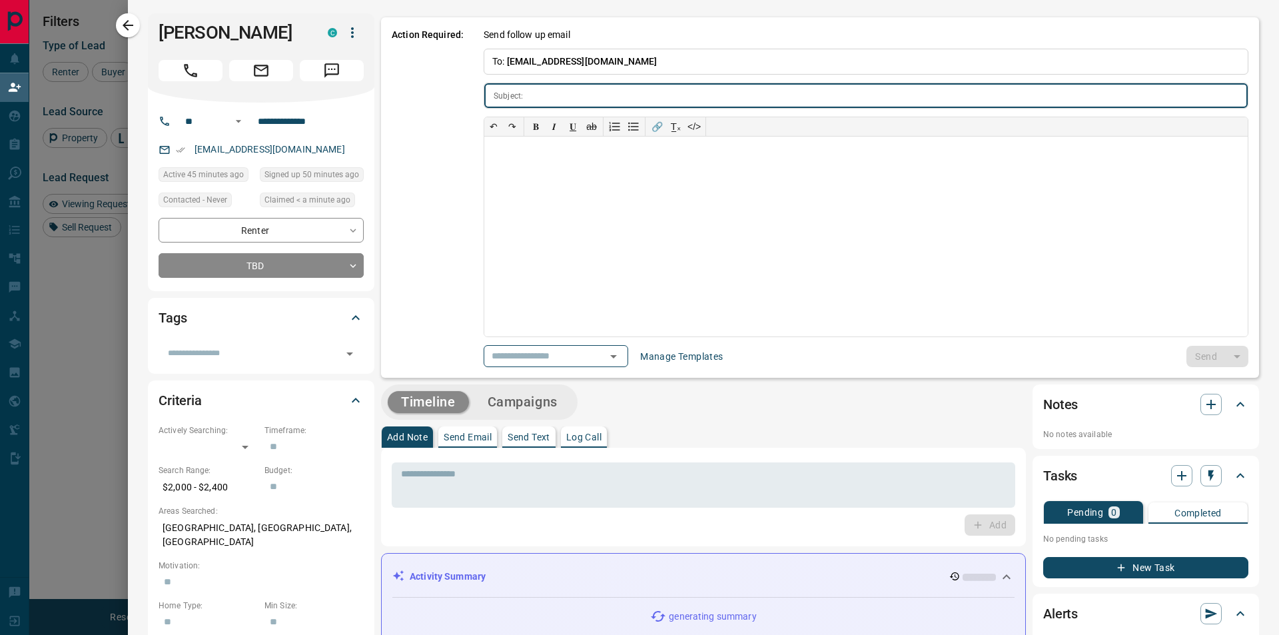
type input "**********"
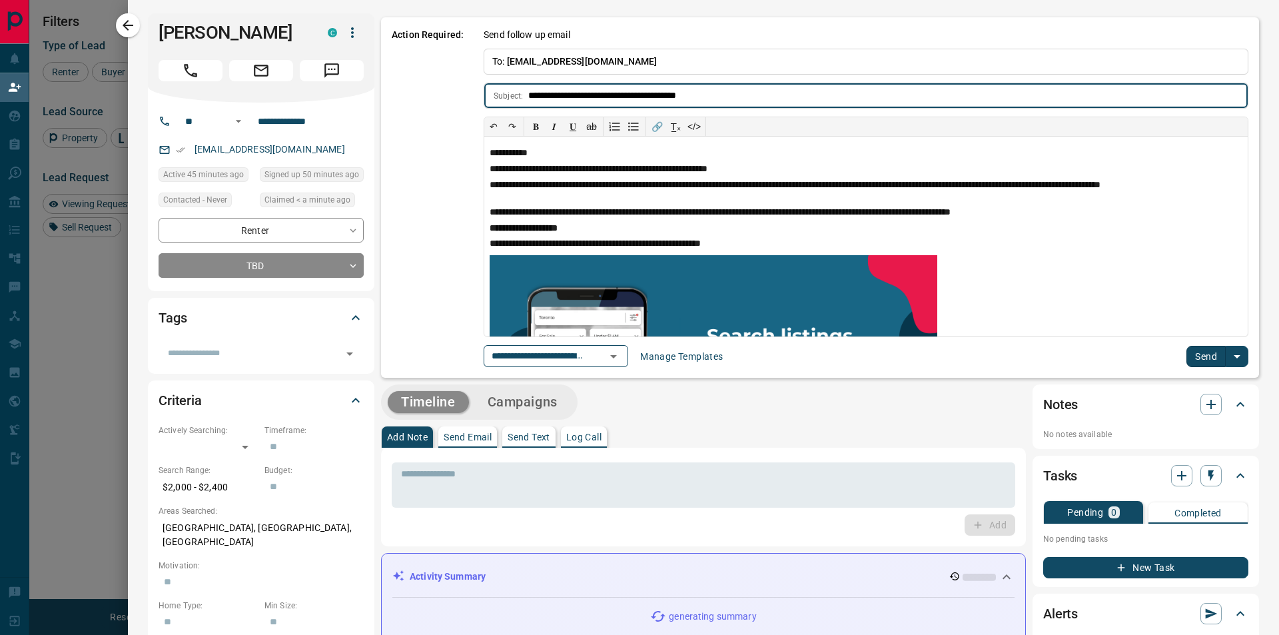
click at [1206, 353] on button "Send" at bounding box center [1205, 356] width 39 height 21
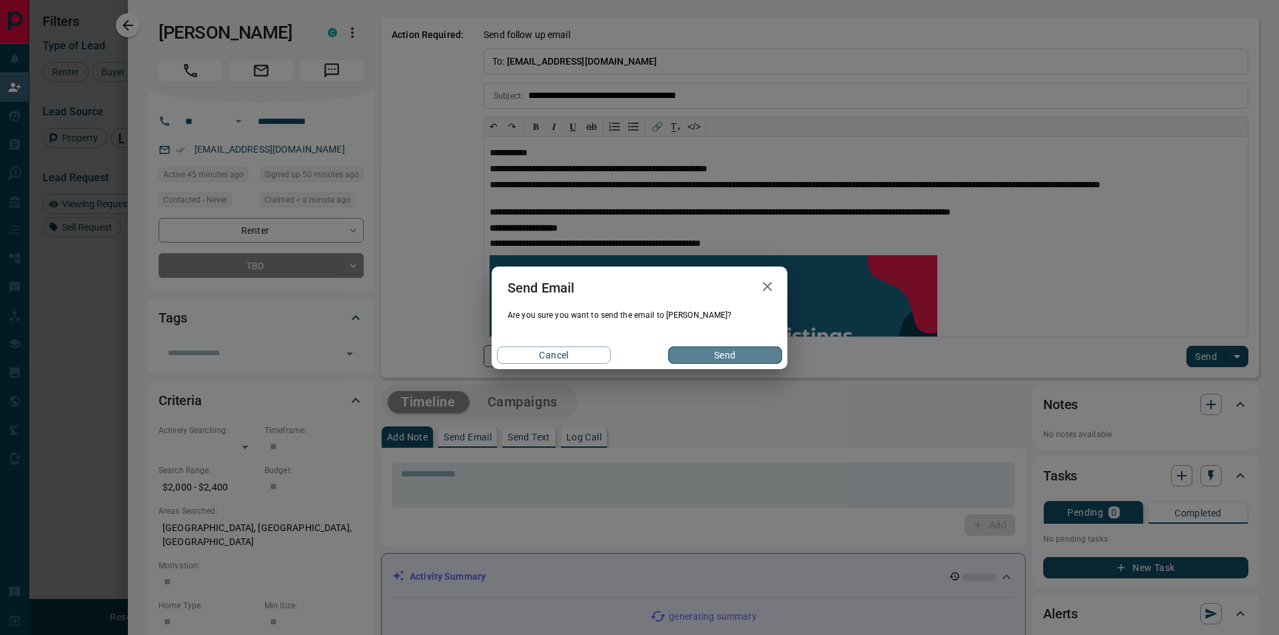
click at [721, 348] on button "Send" at bounding box center [725, 354] width 114 height 17
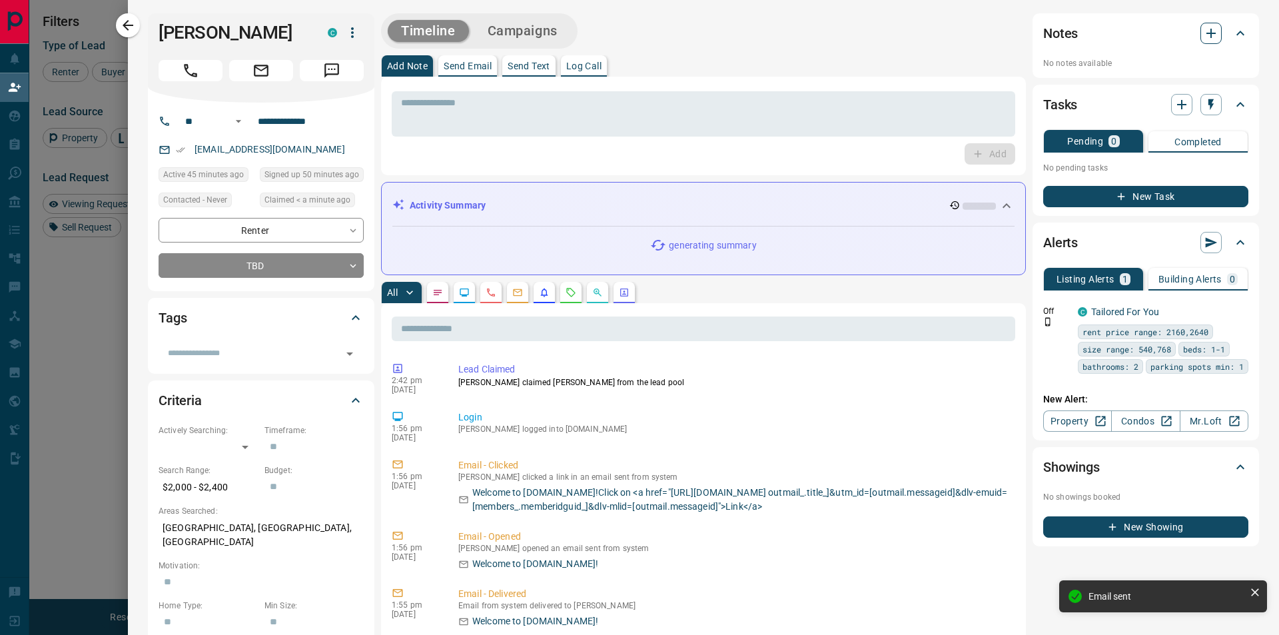
click at [1206, 33] on icon "button" at bounding box center [1210, 33] width 9 height 9
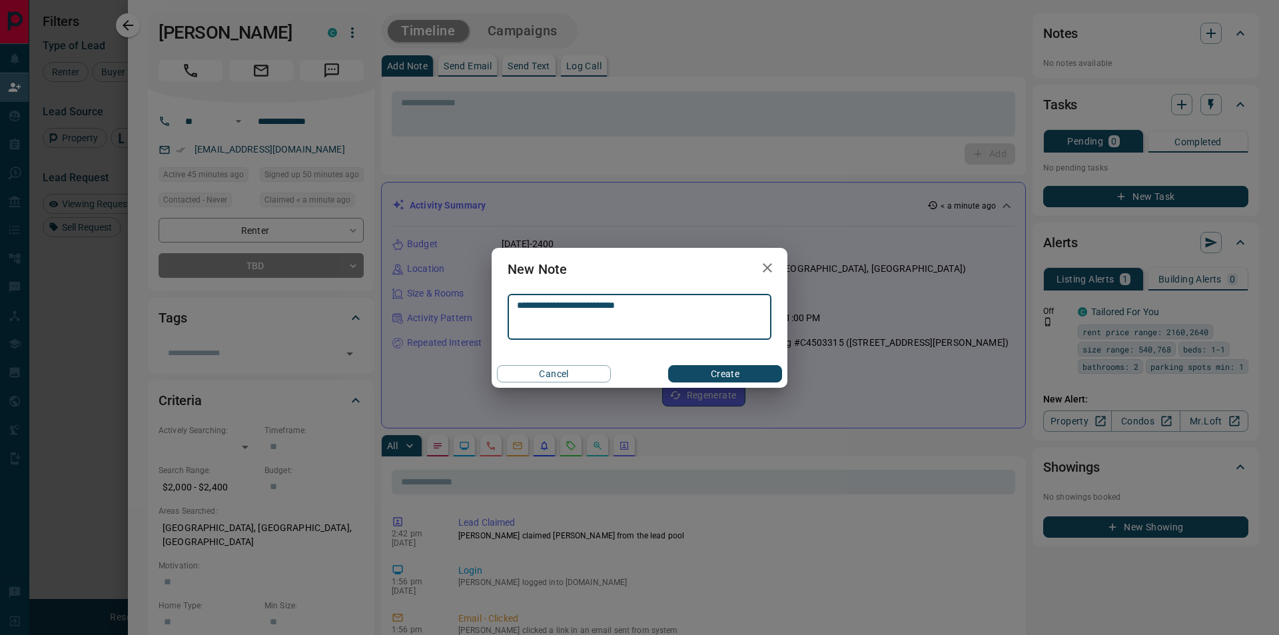
type textarea "**********"
click at [709, 382] on div "Cancel Create" at bounding box center [640, 374] width 296 height 28
click at [719, 373] on button "Create" at bounding box center [725, 373] width 114 height 17
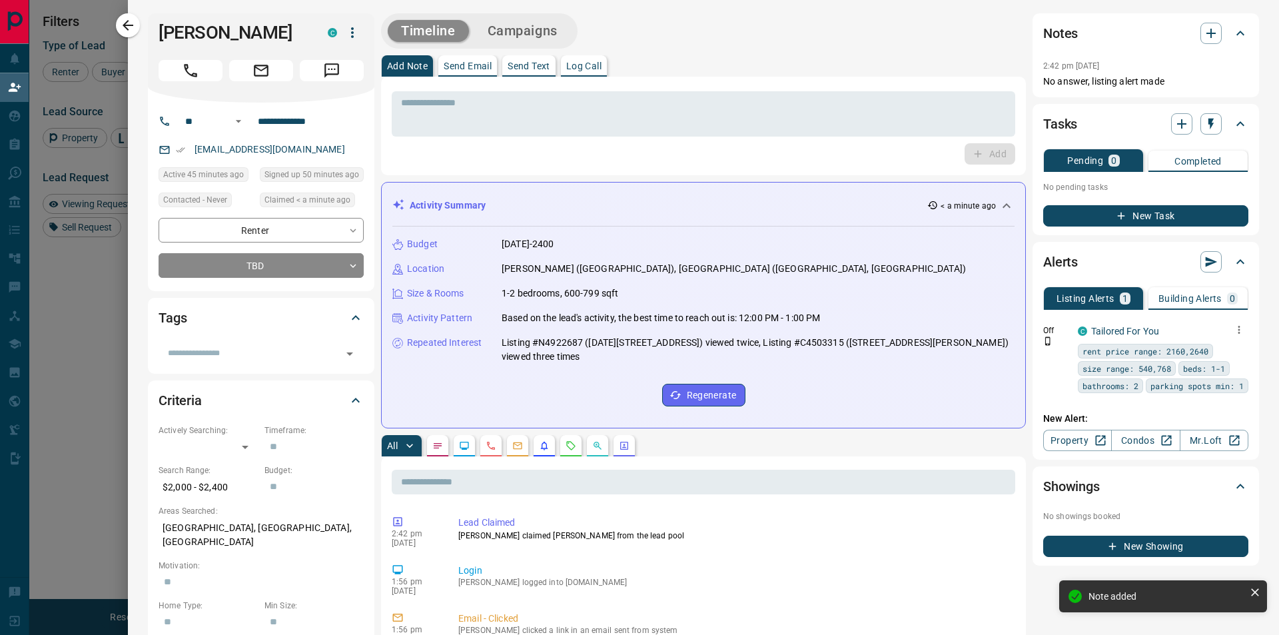
click at [1233, 328] on icon "button" at bounding box center [1239, 330] width 12 height 12
click at [1202, 378] on link "Edit" at bounding box center [1204, 376] width 29 height 13
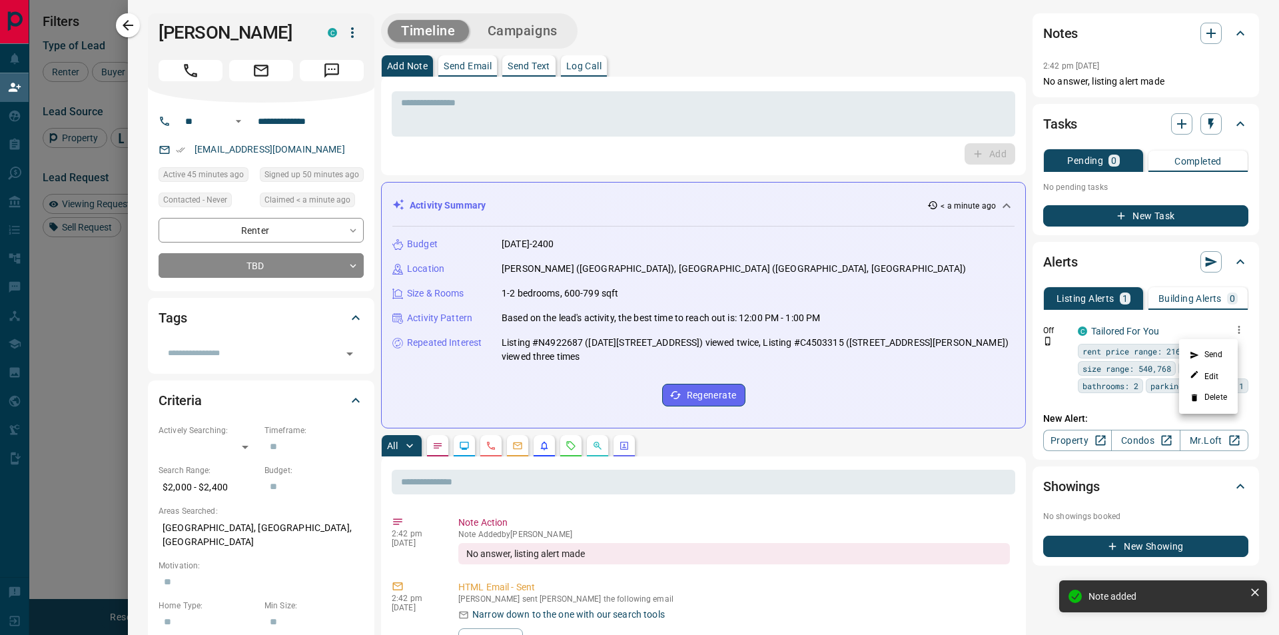
click at [1127, 310] on div at bounding box center [639, 317] width 1279 height 635
